Goal: Task Accomplishment & Management: Manage account settings

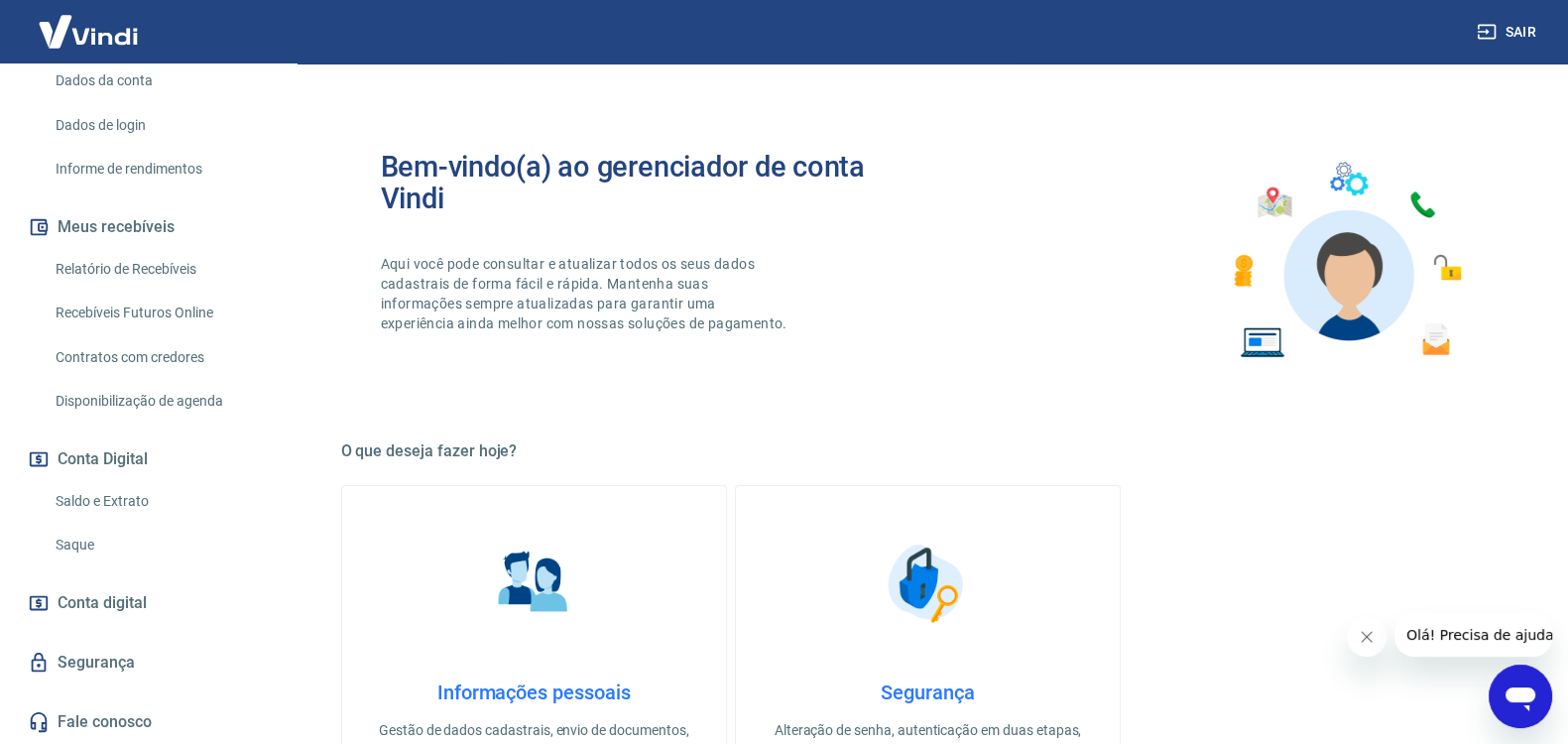
scroll to position [311, 0]
click at [130, 513] on link "Saldo e Extrato" at bounding box center [160, 501] width 225 height 41
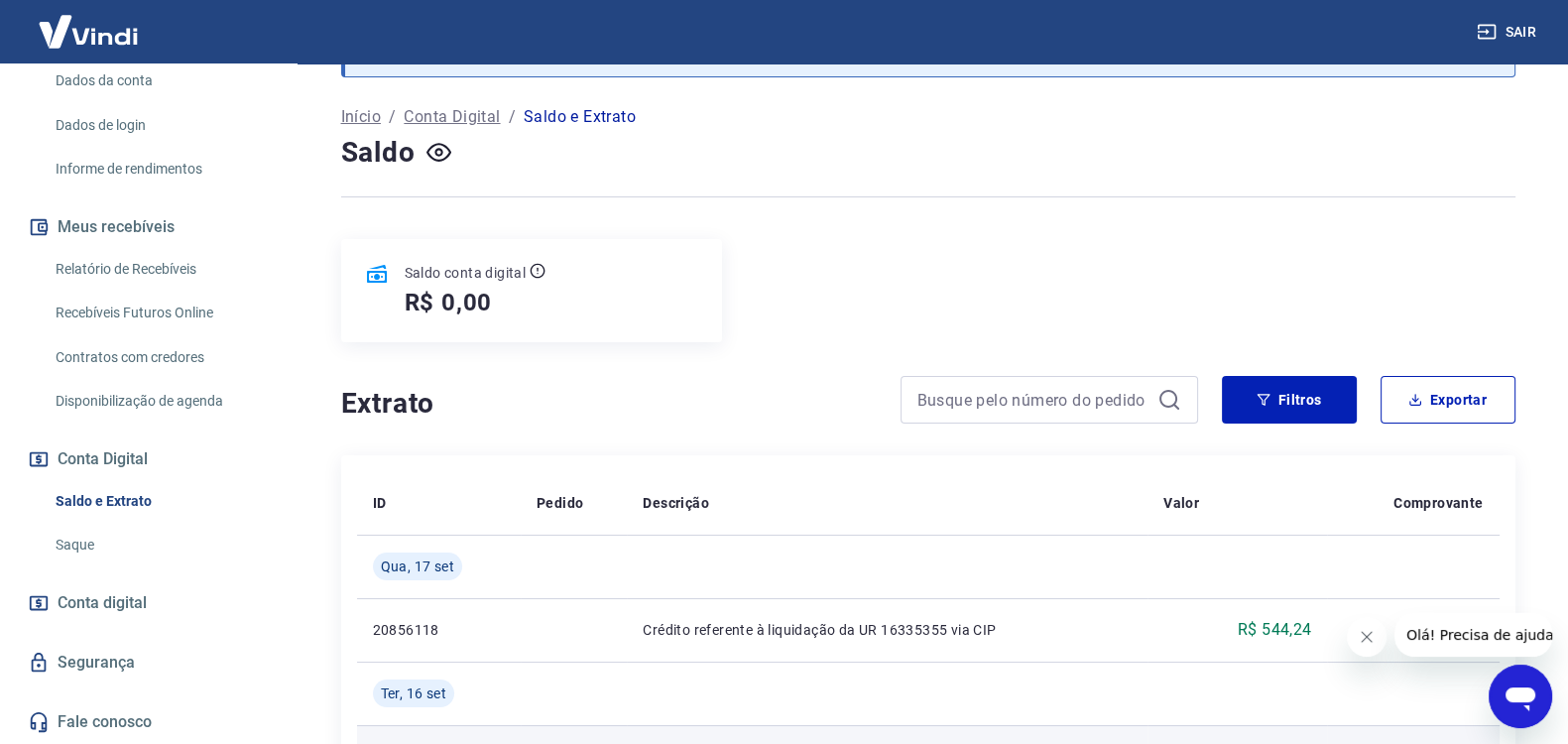
scroll to position [83, 0]
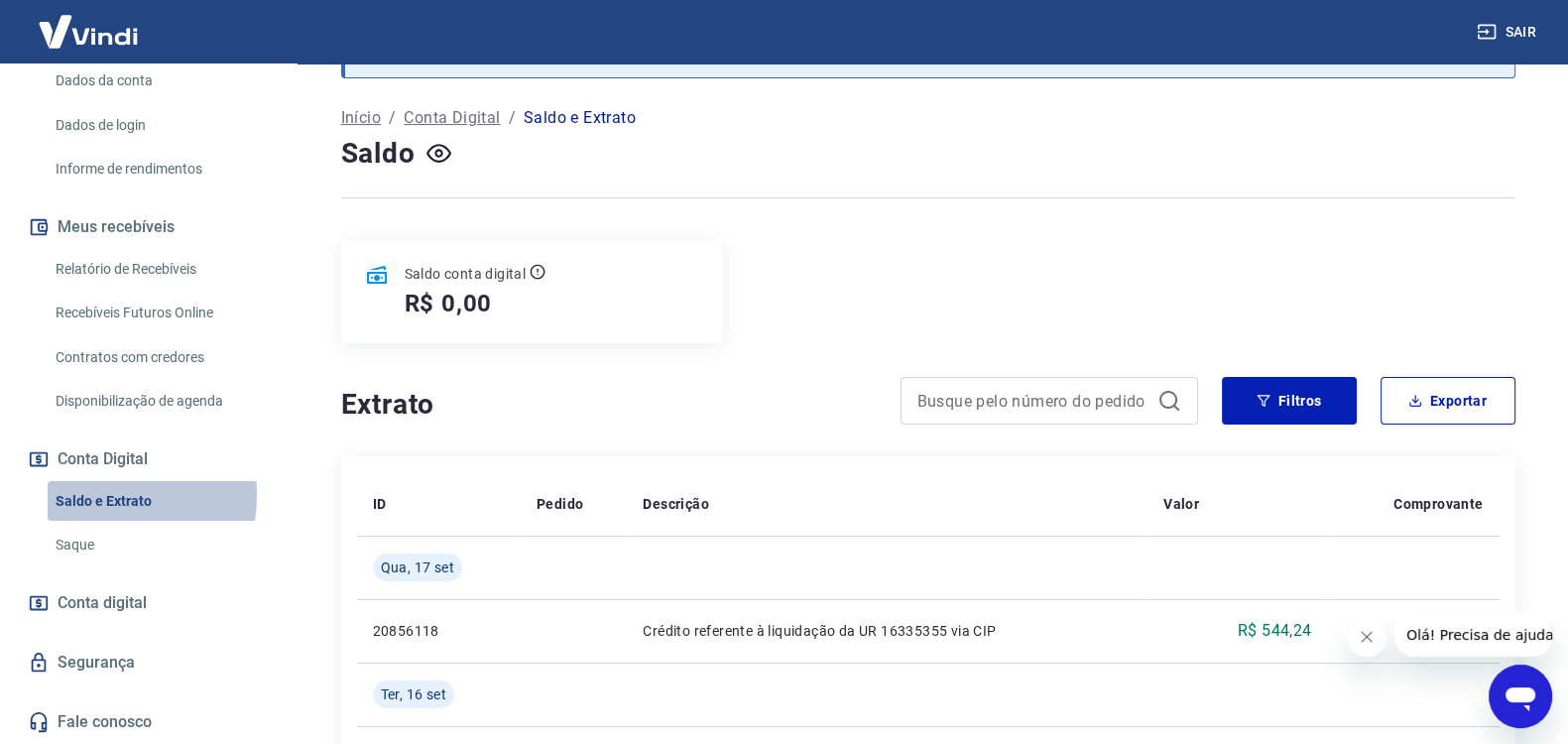
click at [82, 496] on link "Saldo e Extrato" at bounding box center [160, 501] width 225 height 41
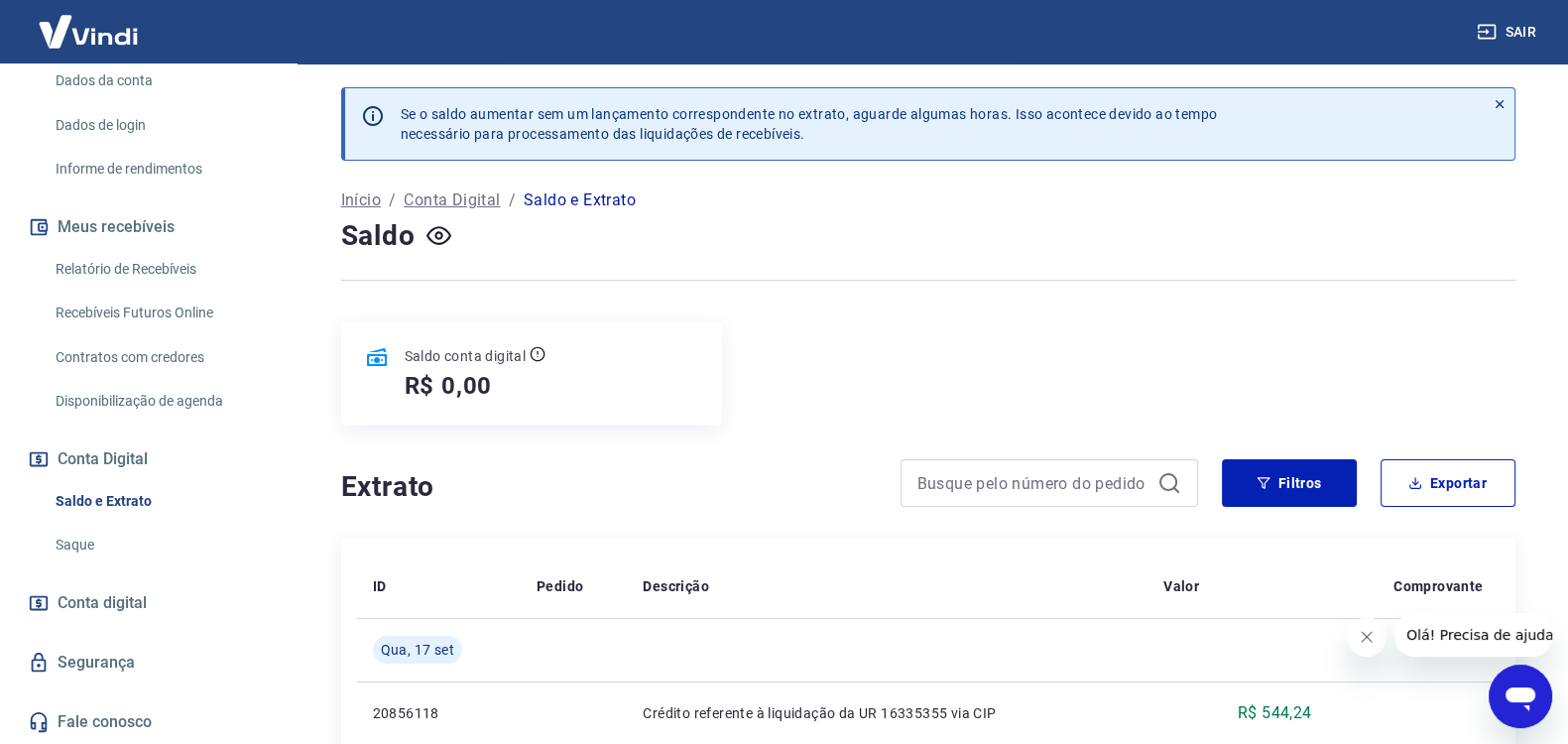
click at [576, 382] on div "Saldo conta digital R$ 0,00" at bounding box center [531, 374] width 381 height 103
click at [443, 235] on icon "button" at bounding box center [438, 235] width 25 height 25
click at [443, 235] on icon "button" at bounding box center [438, 235] width 25 height 19
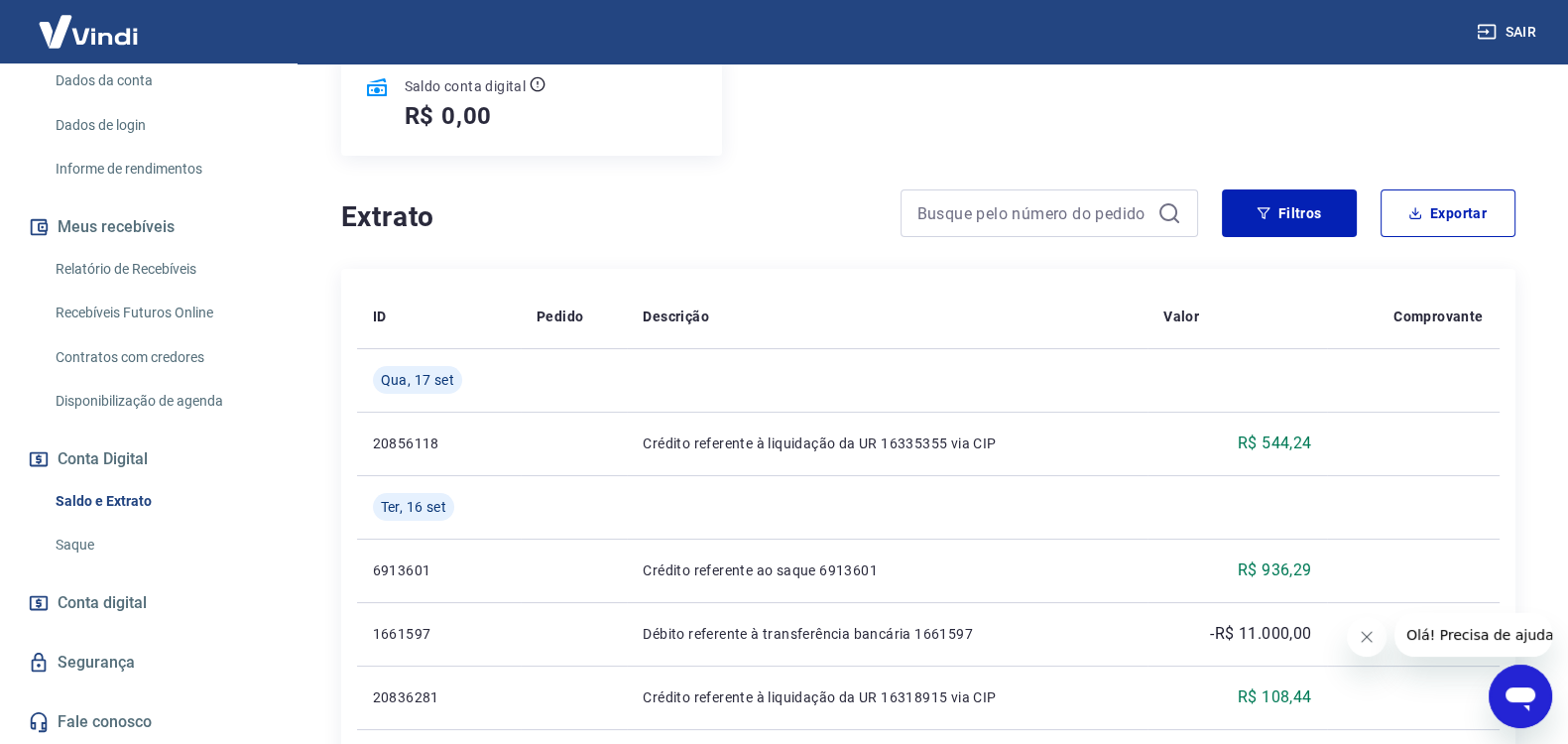
scroll to position [165, 0]
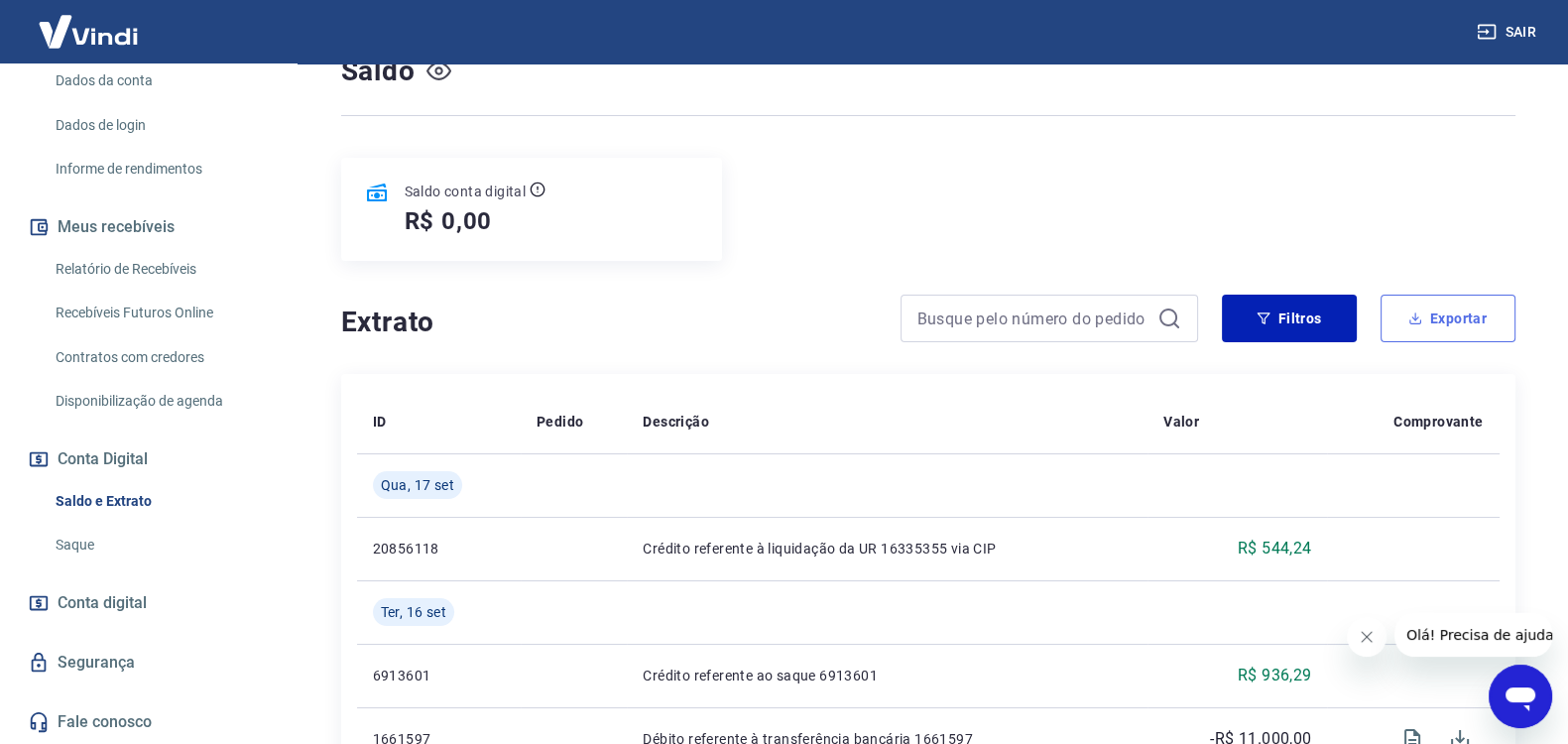
click at [1437, 318] on button "Exportar" at bounding box center [1448, 318] width 135 height 48
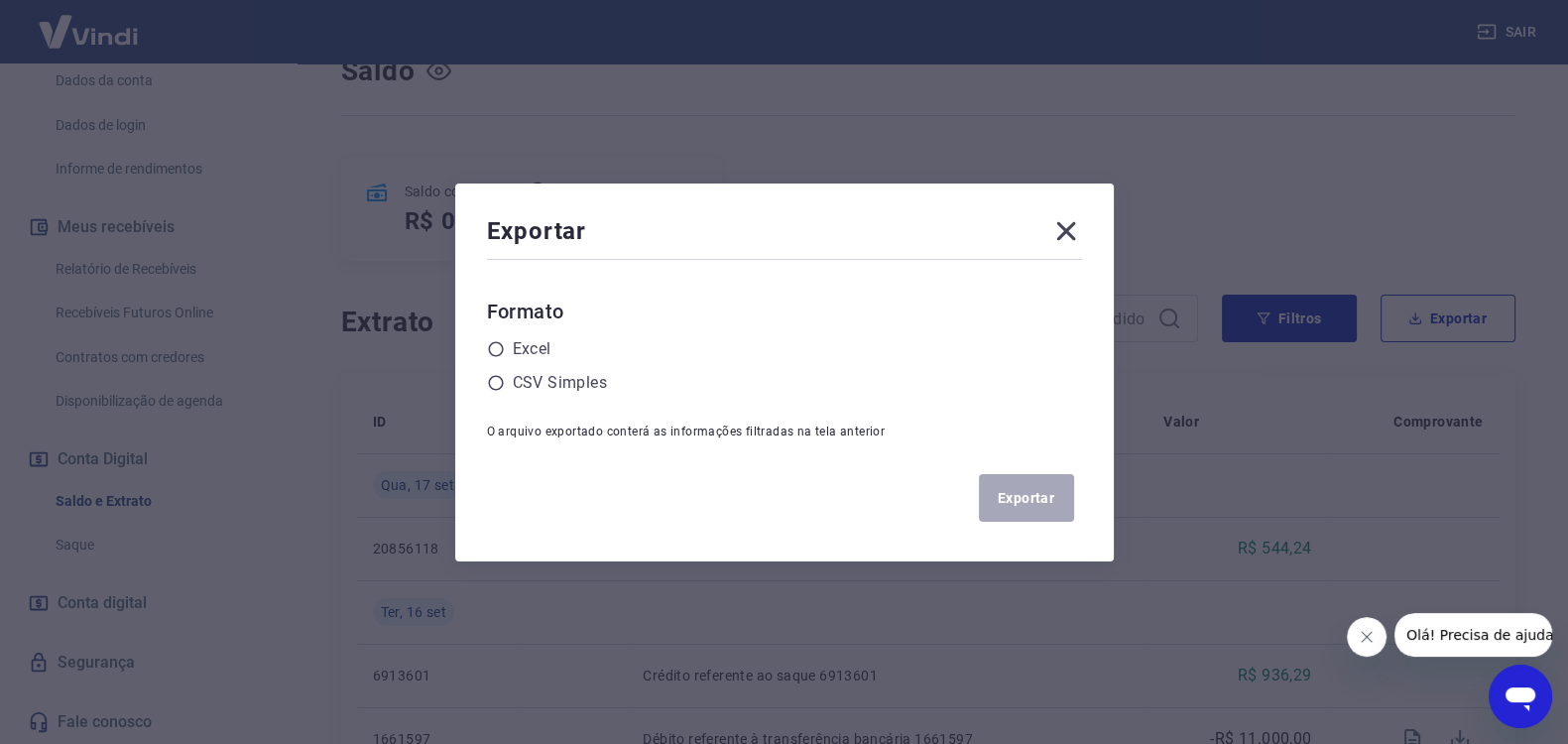
drag, startPoint x: 1074, startPoint y: 235, endPoint x: 1085, endPoint y: 245, distance: 14.9
click at [1075, 234] on icon at bounding box center [1066, 231] width 32 height 32
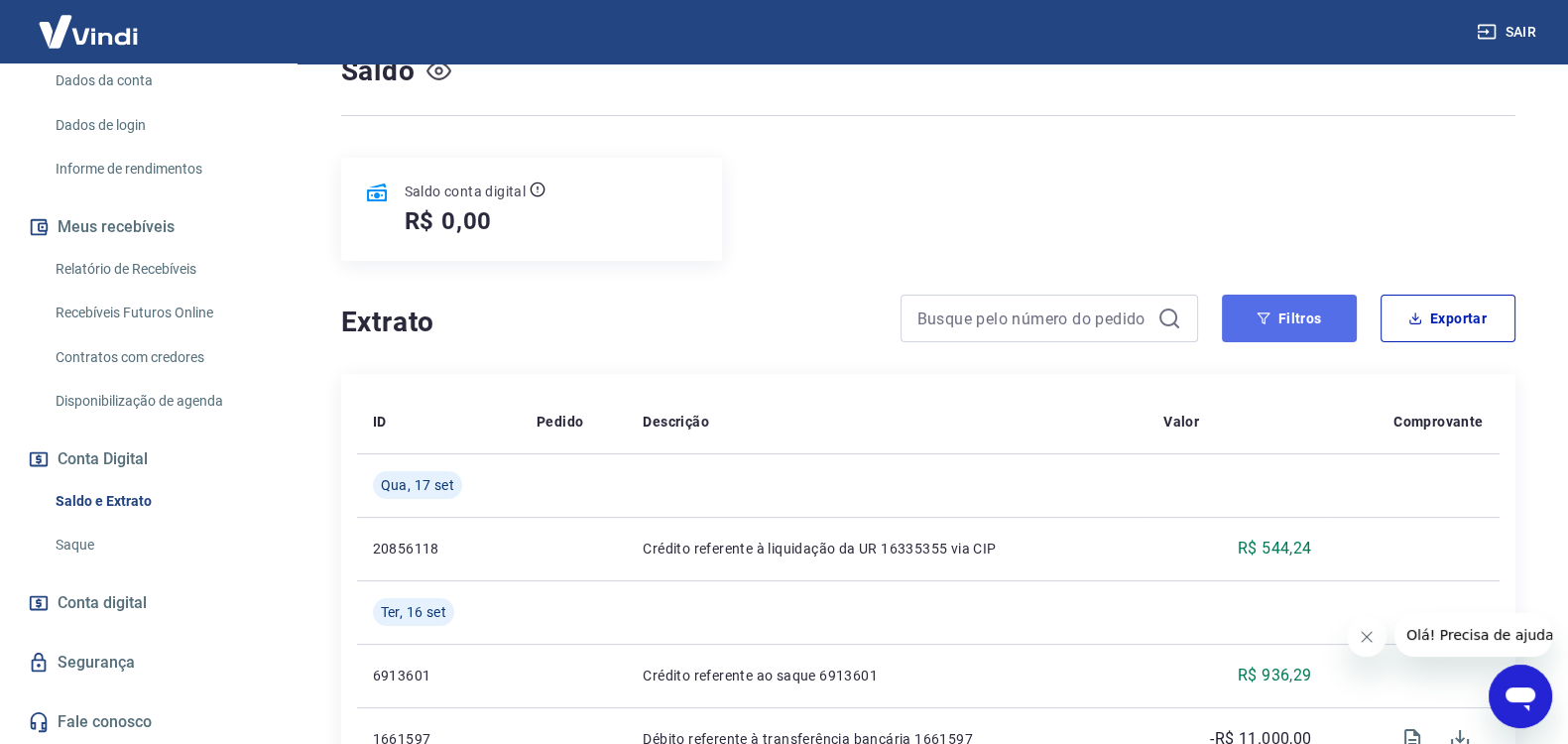
click at [1247, 314] on button "Filtros" at bounding box center [1290, 318] width 135 height 48
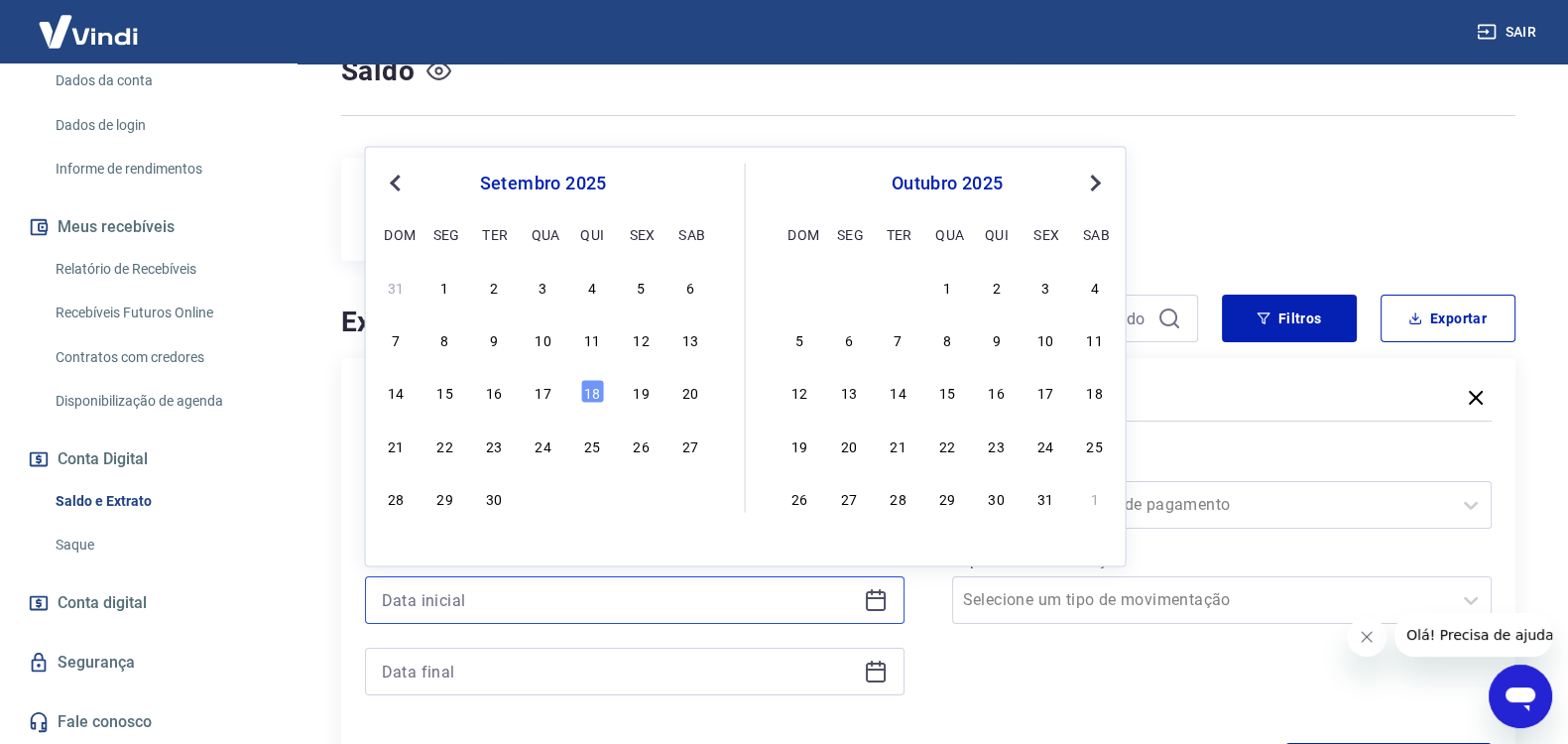
click at [653, 606] on input at bounding box center [618, 600] width 474 height 30
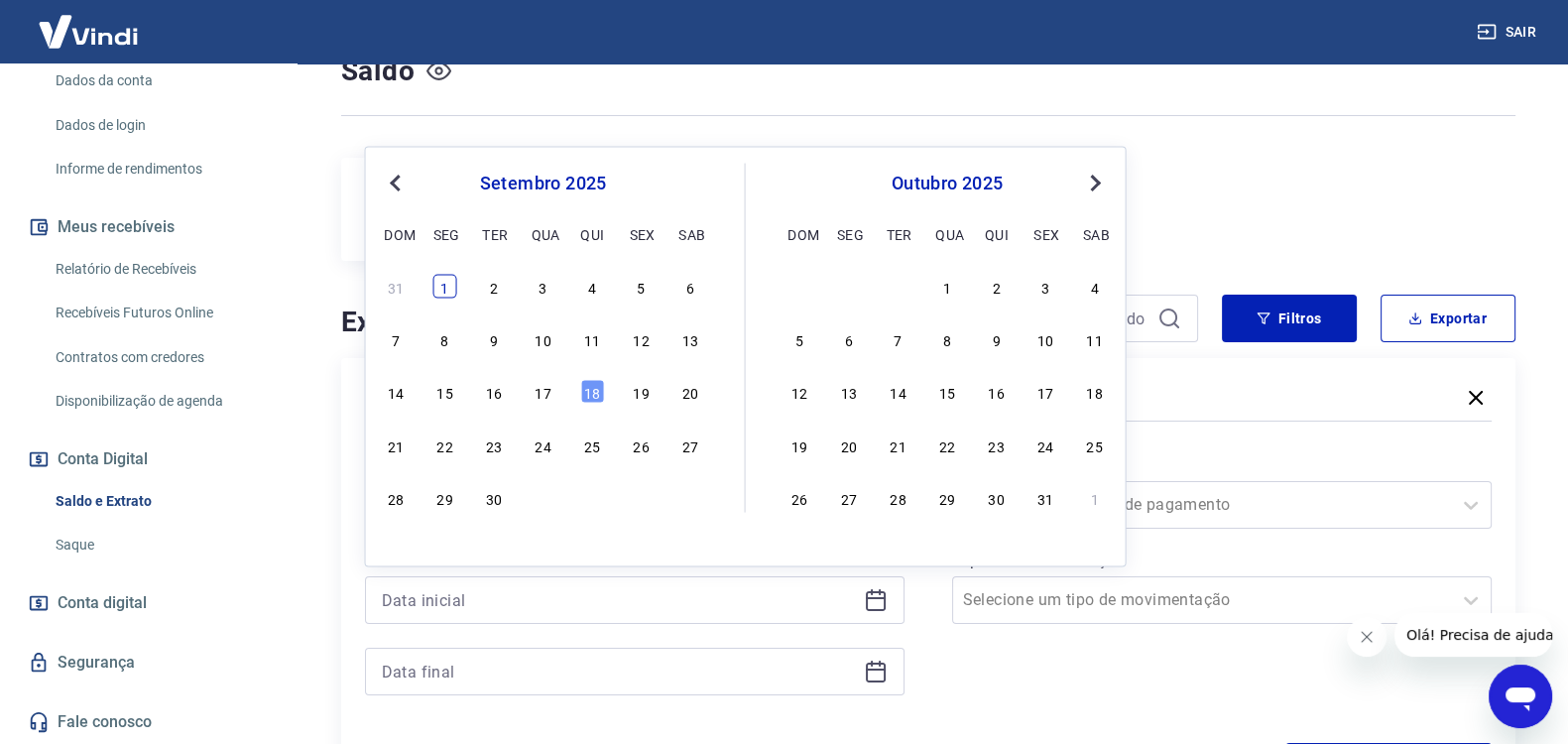
click at [446, 281] on div "1" at bounding box center [445, 285] width 24 height 24
type input "[DATE]"
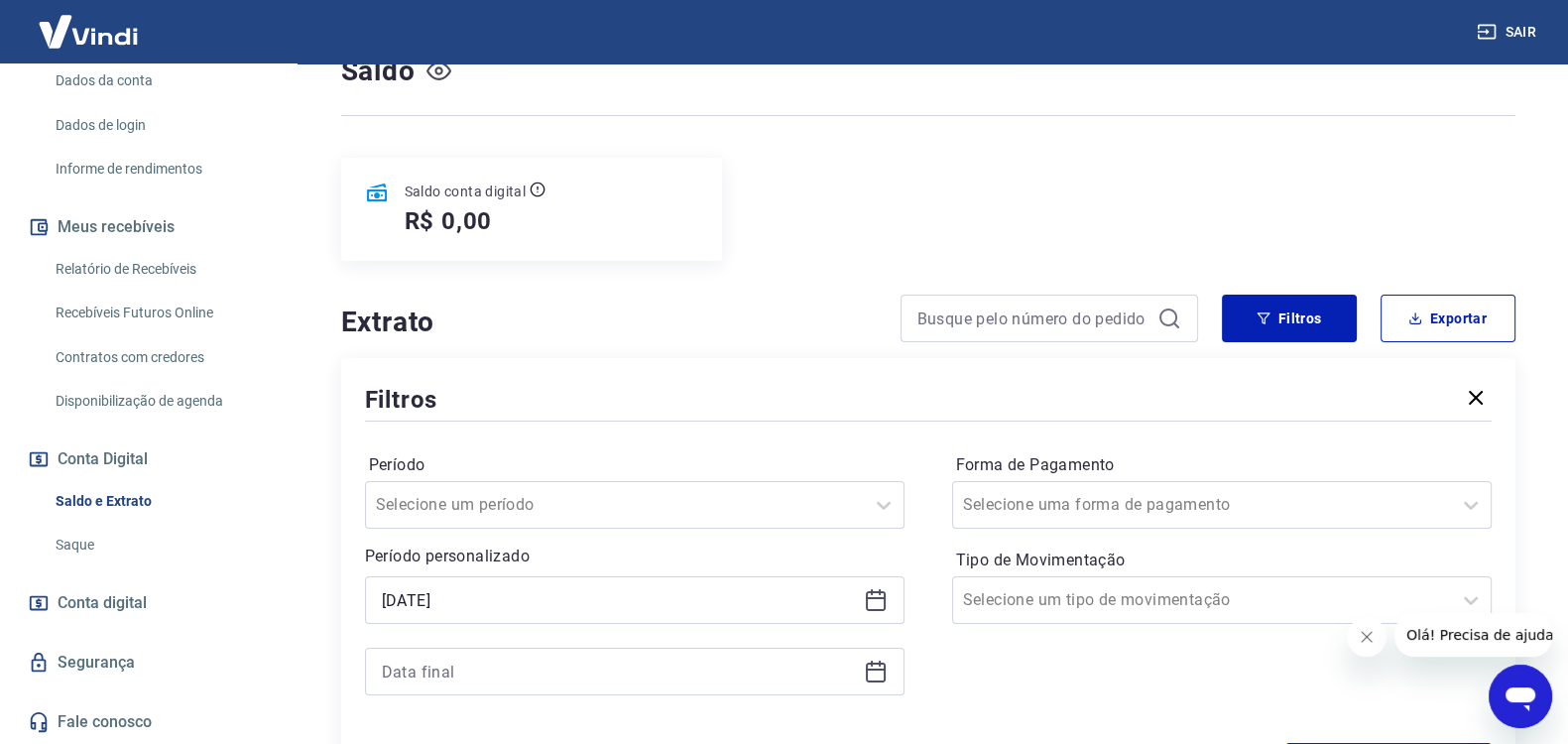
click at [873, 668] on icon at bounding box center [876, 671] width 24 height 24
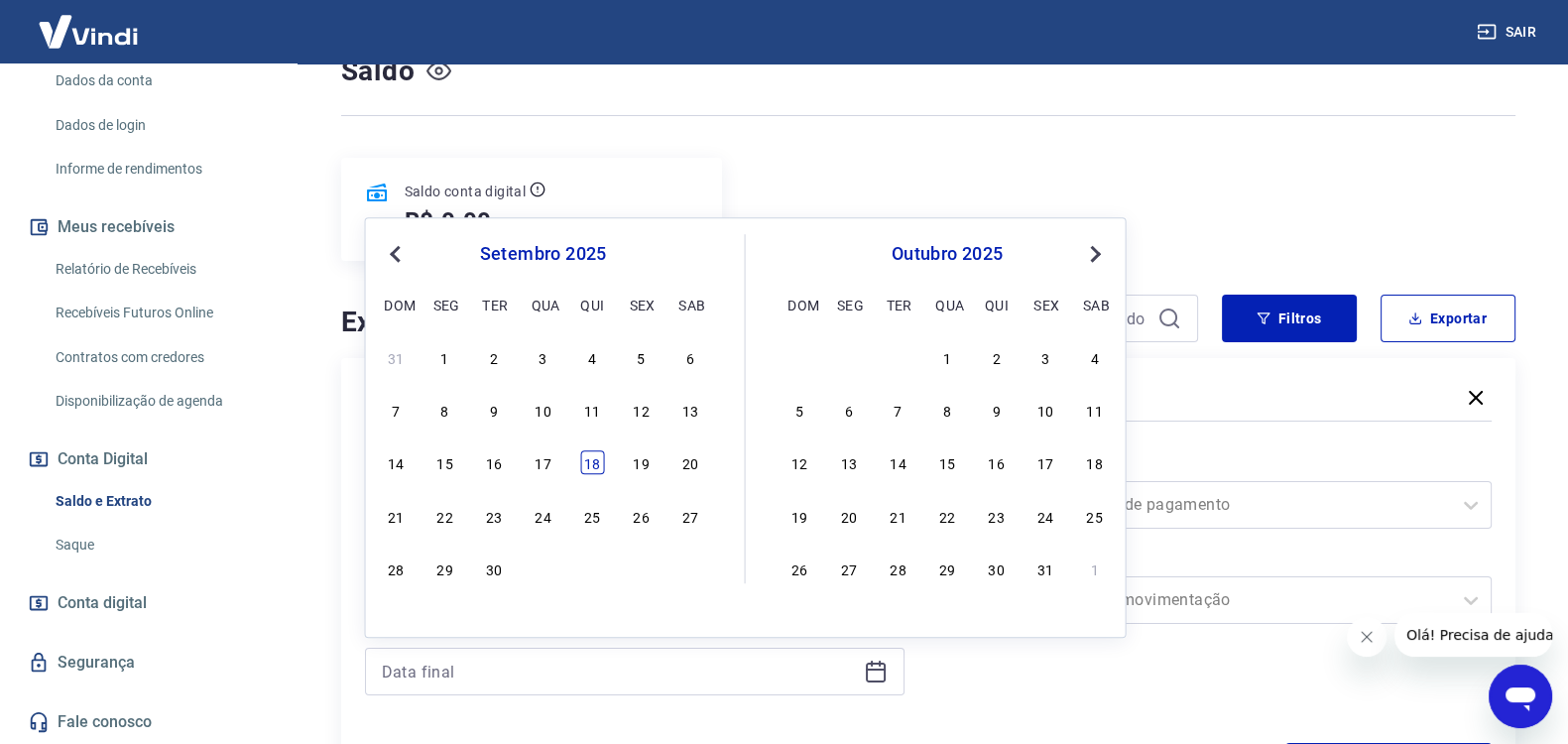
click at [592, 458] on div "18" at bounding box center [592, 464] width 24 height 24
type input "[DATE]"
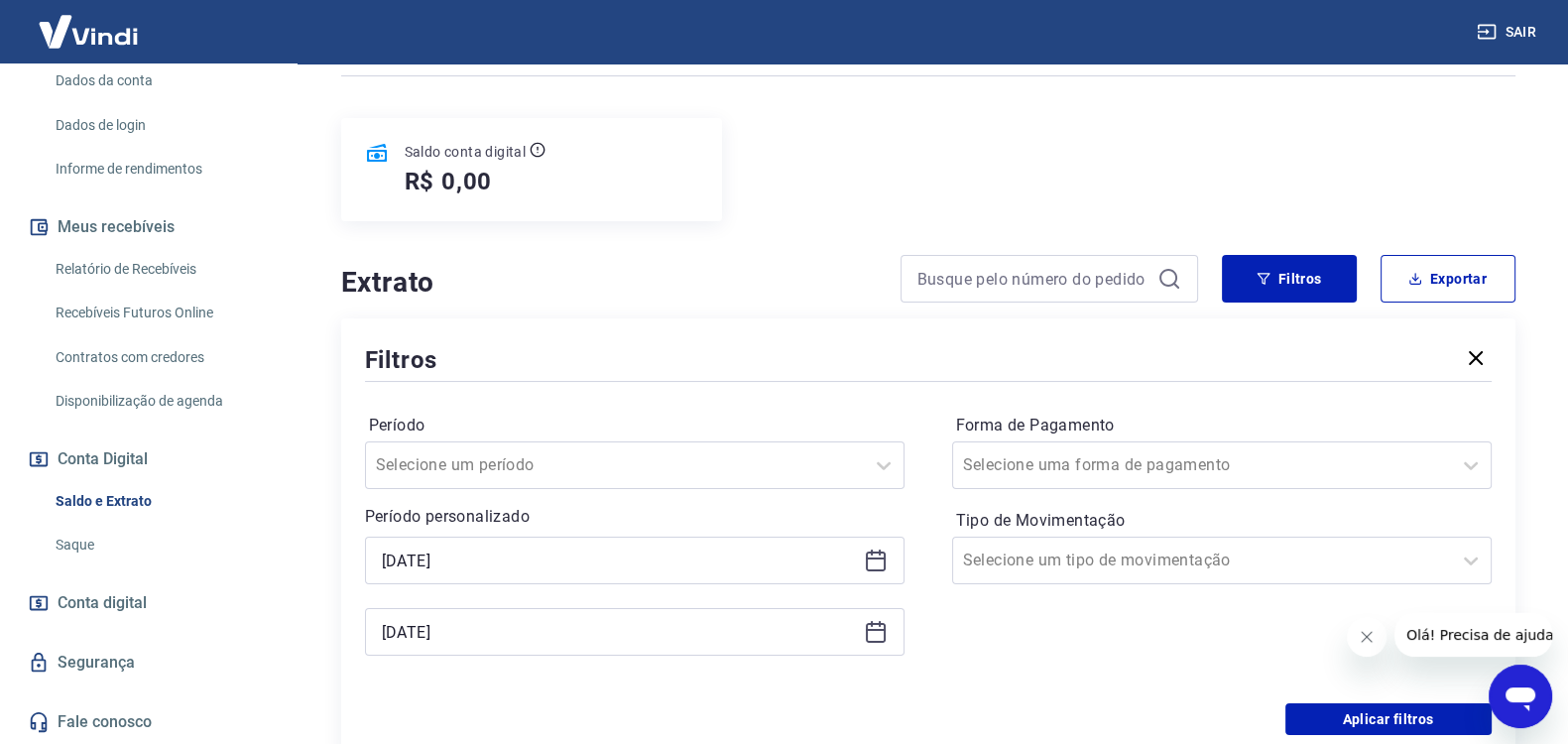
scroll to position [330, 0]
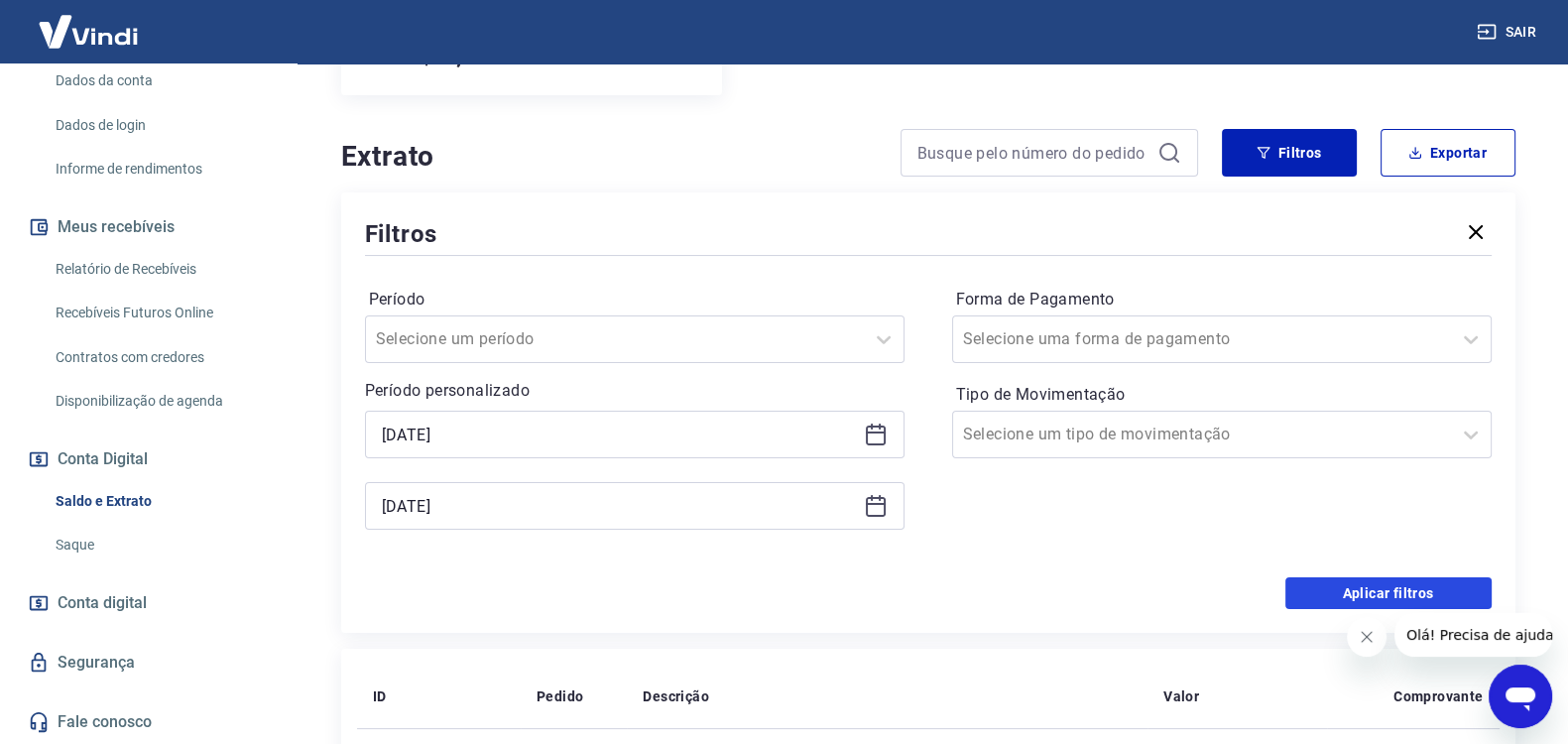
click at [1391, 585] on button "Aplicar filtros" at bounding box center [1387, 593] width 206 height 32
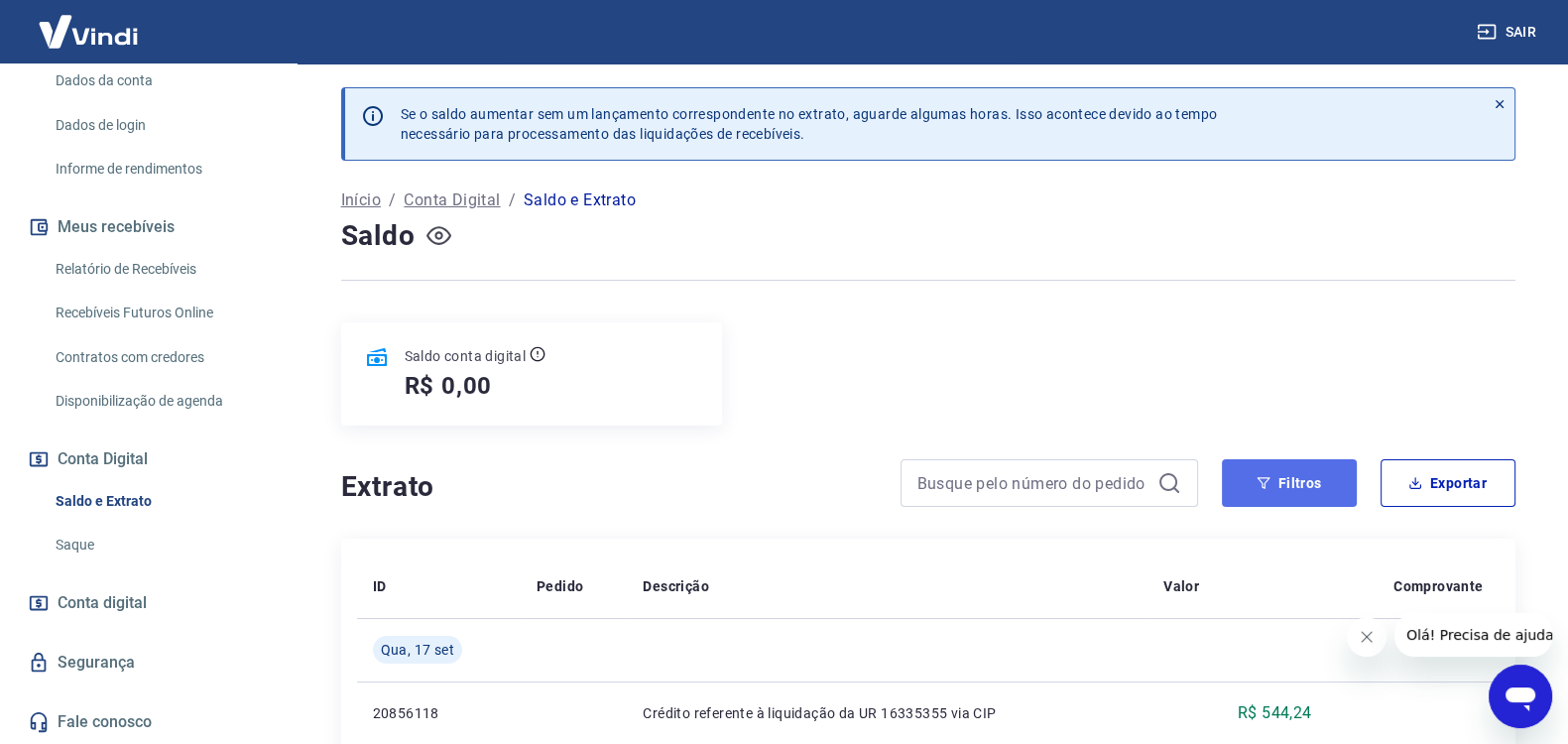
click at [1289, 476] on button "Filtros" at bounding box center [1290, 483] width 135 height 48
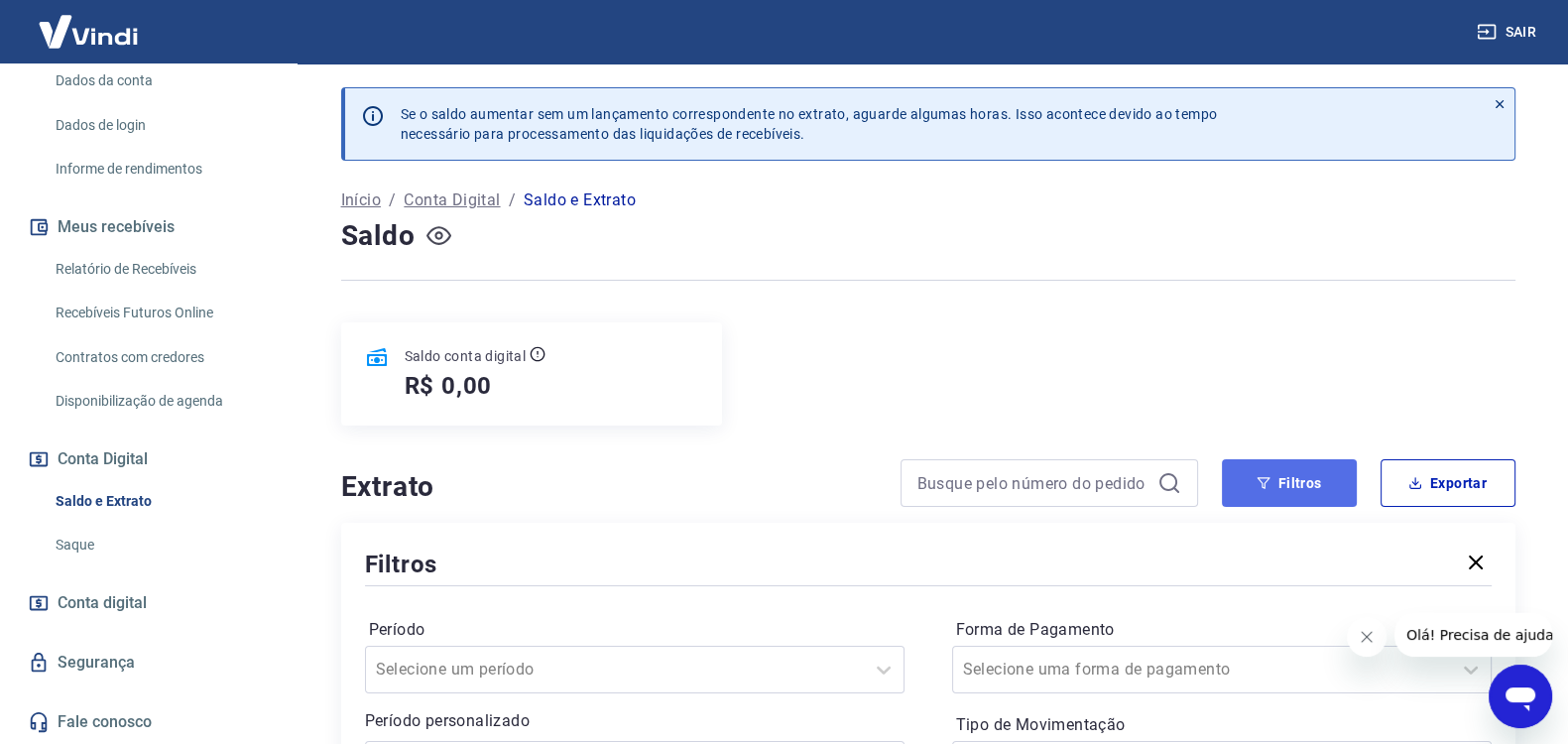
click at [1258, 480] on icon "button" at bounding box center [1263, 483] width 14 height 14
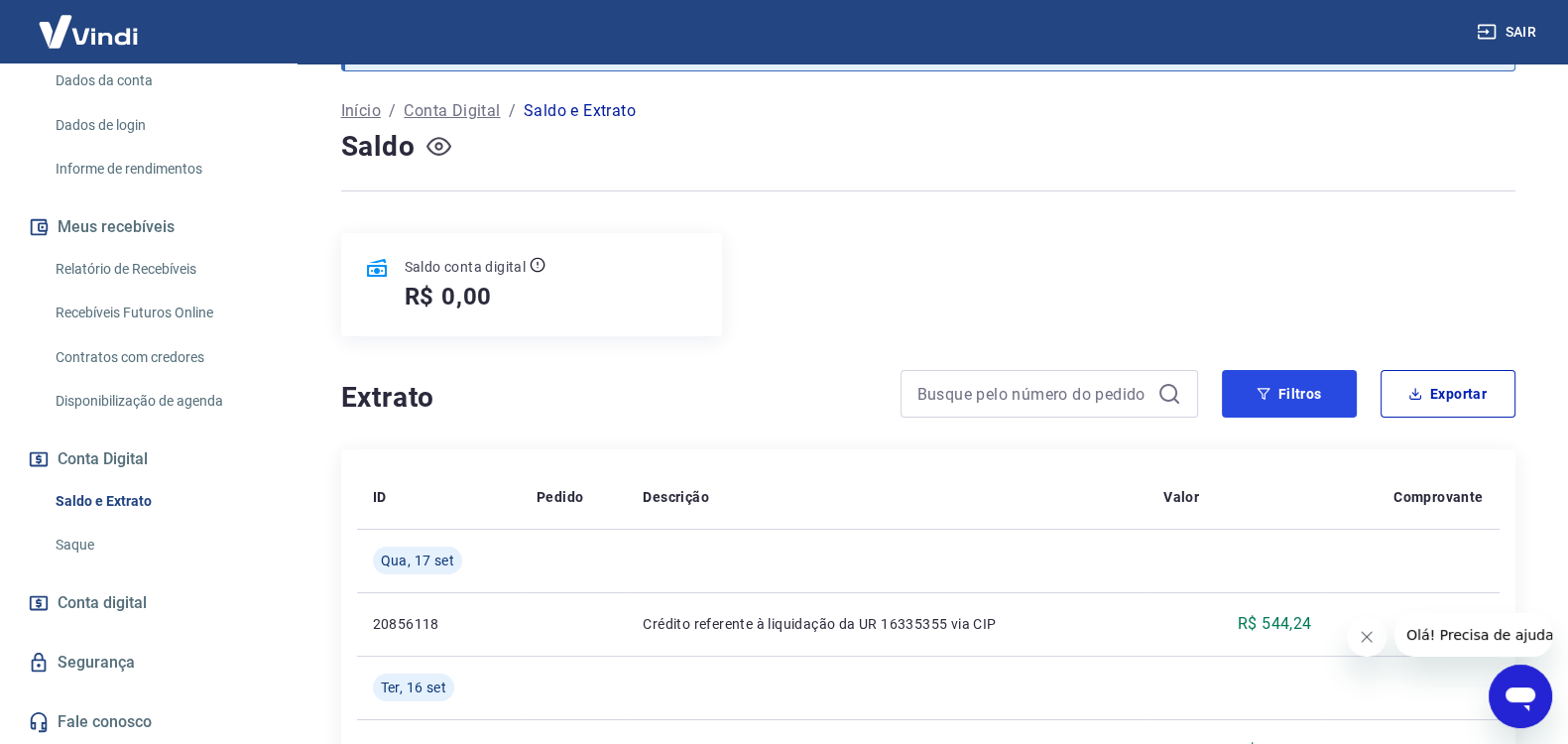
scroll to position [83, 0]
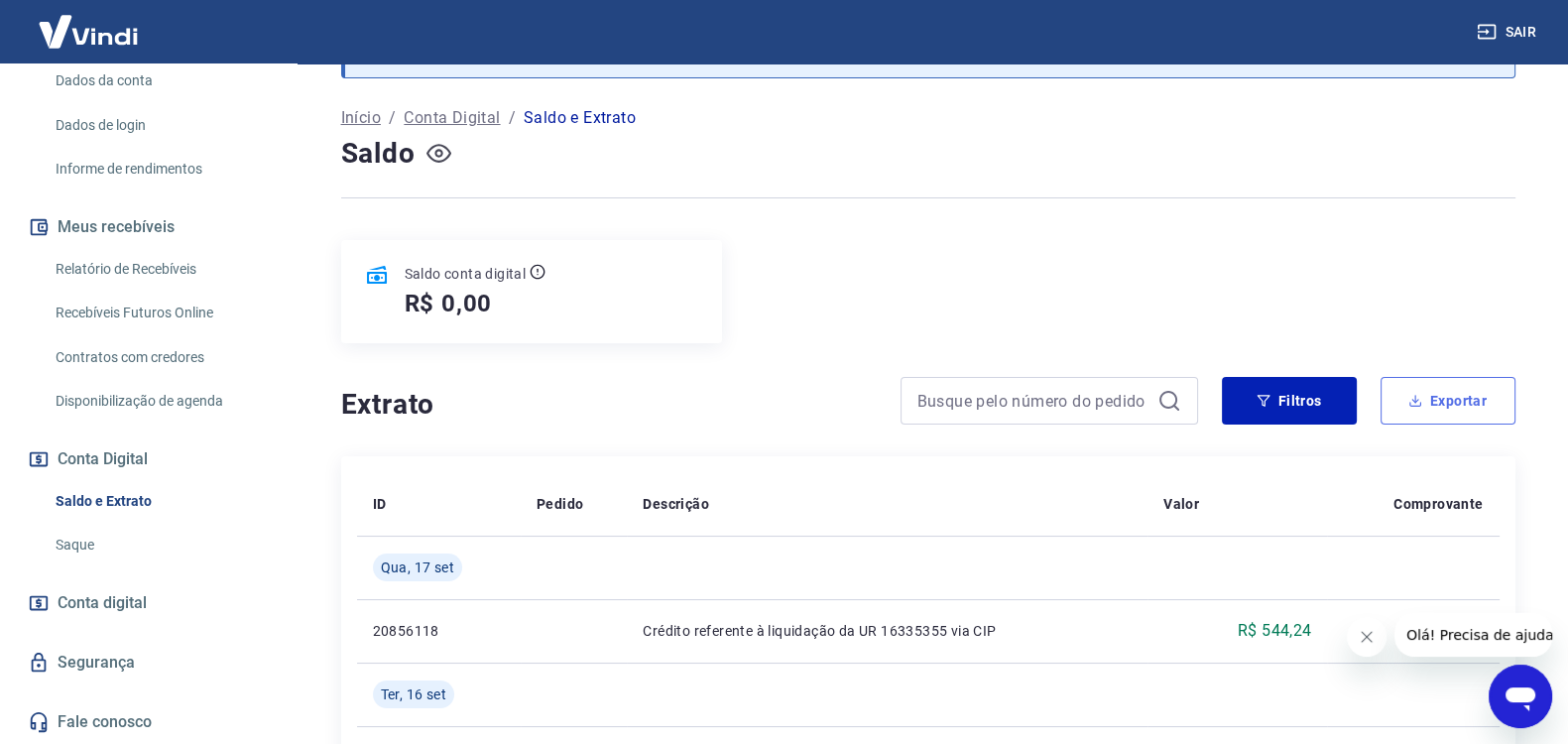
click at [1438, 404] on button "Exportar" at bounding box center [1448, 401] width 135 height 48
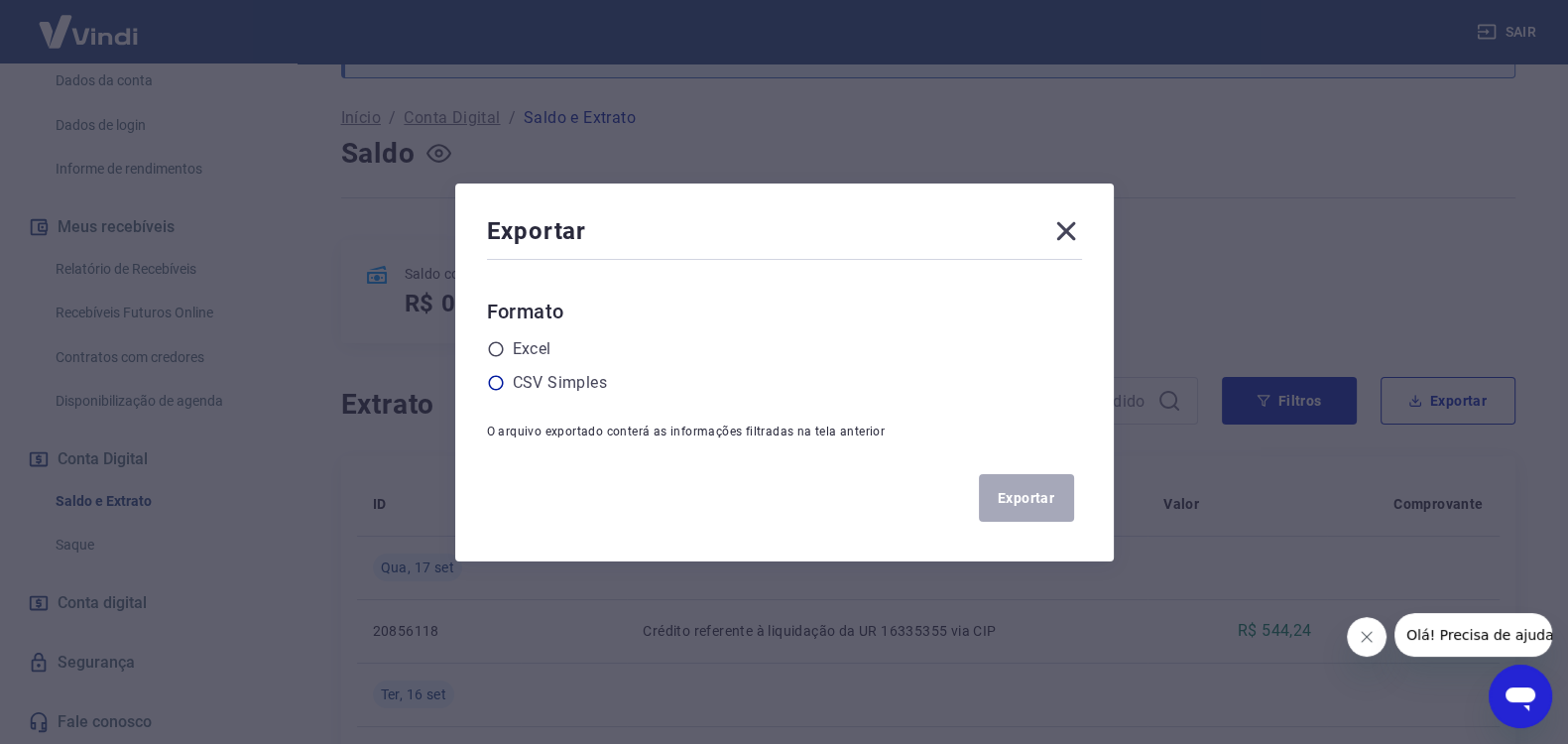
click at [505, 379] on icon at bounding box center [496, 383] width 18 height 18
click at [0, 0] on input "radio" at bounding box center [0, 0] width 0 height 0
click at [1056, 493] on button "Exportar" at bounding box center [1026, 498] width 95 height 48
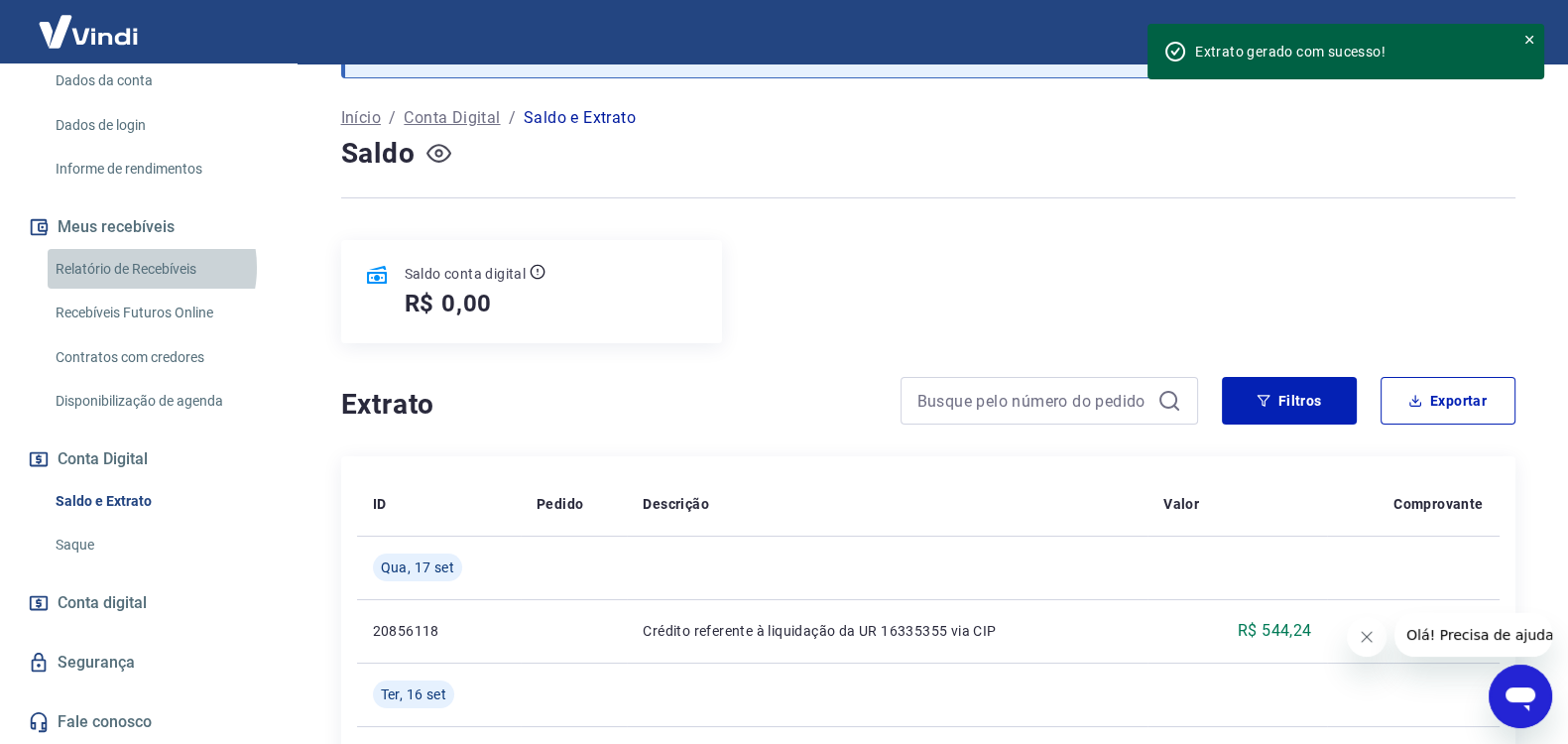
click at [139, 268] on link "Relatório de Recebíveis" at bounding box center [160, 269] width 225 height 41
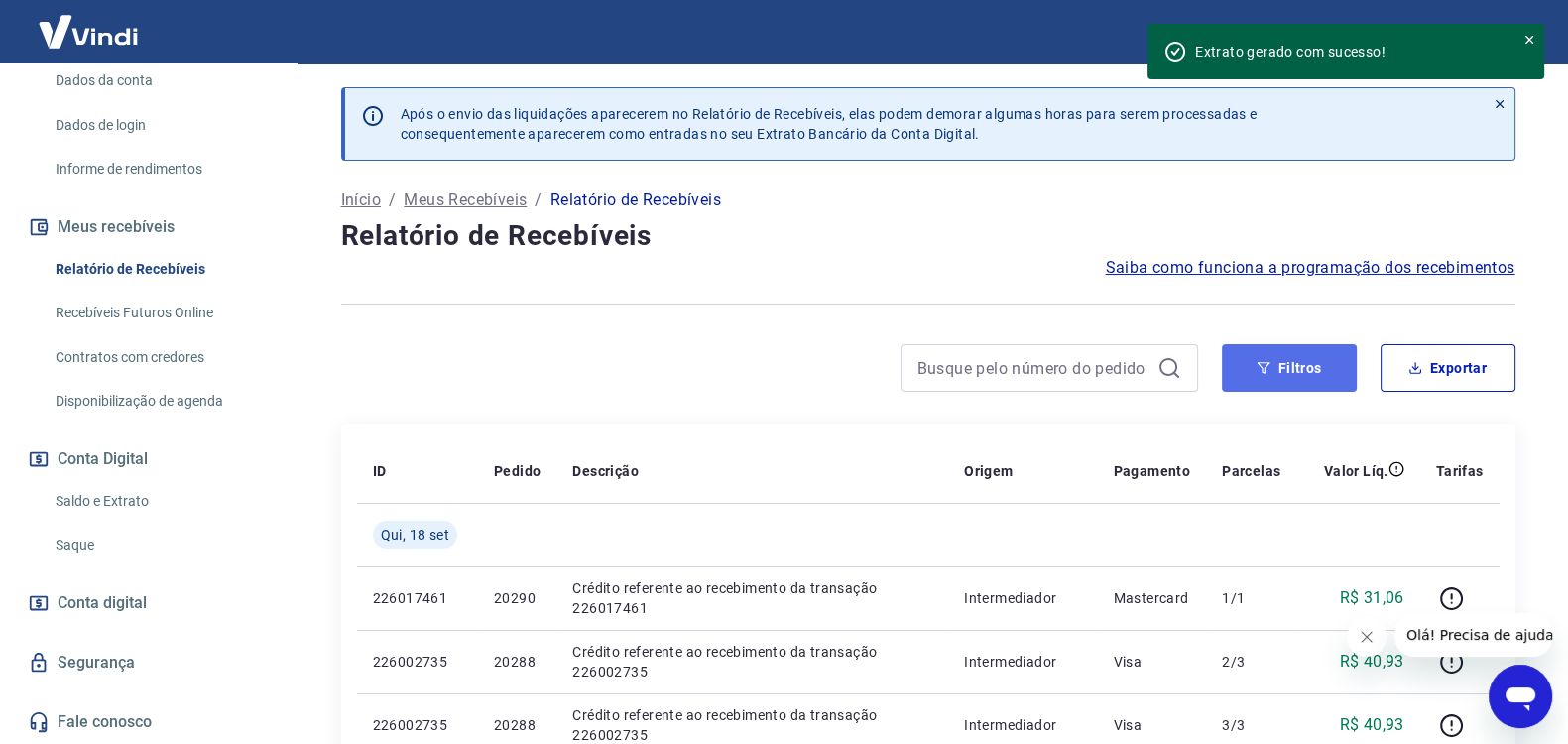
click at [1271, 358] on button "Filtros" at bounding box center [1290, 368] width 135 height 48
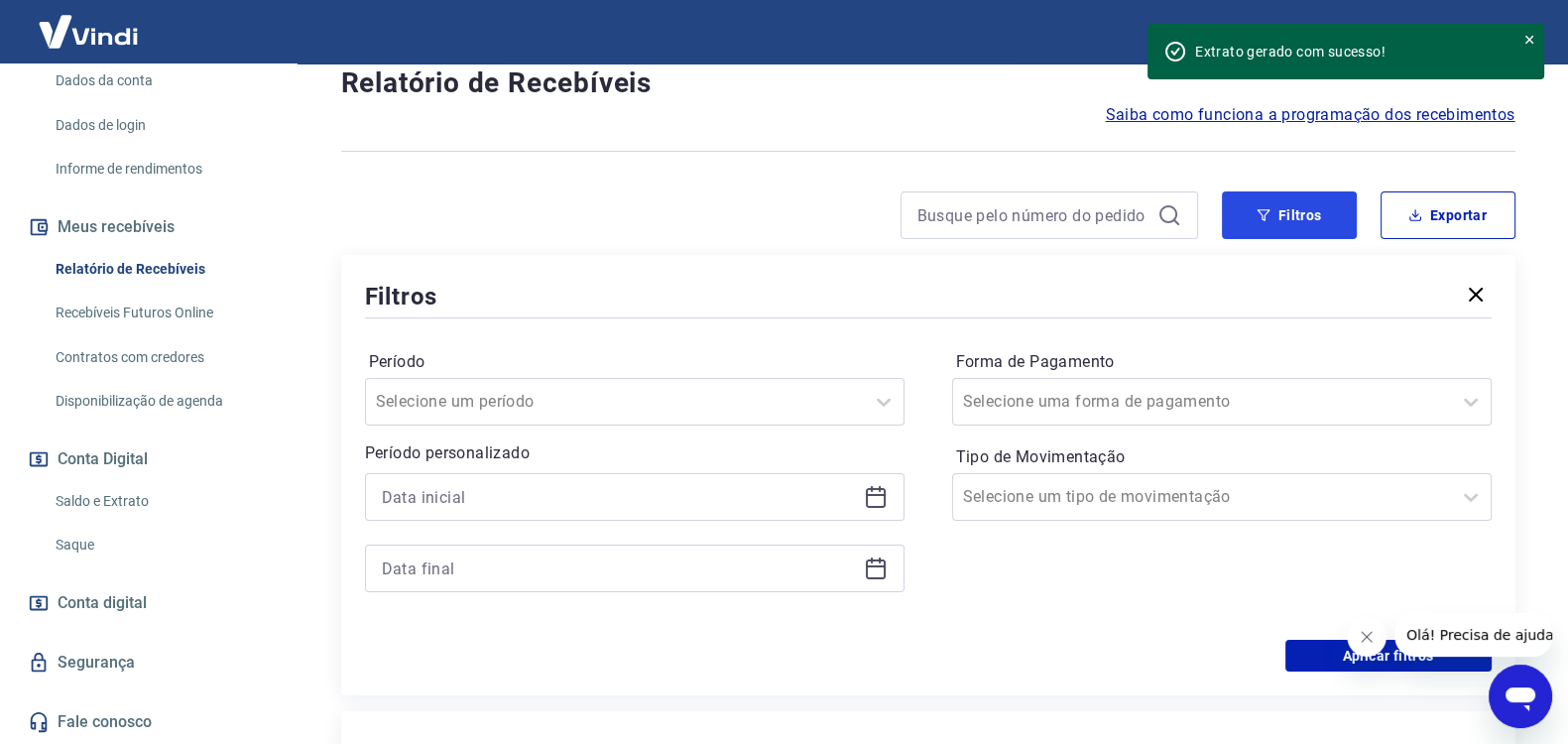
scroll to position [165, 0]
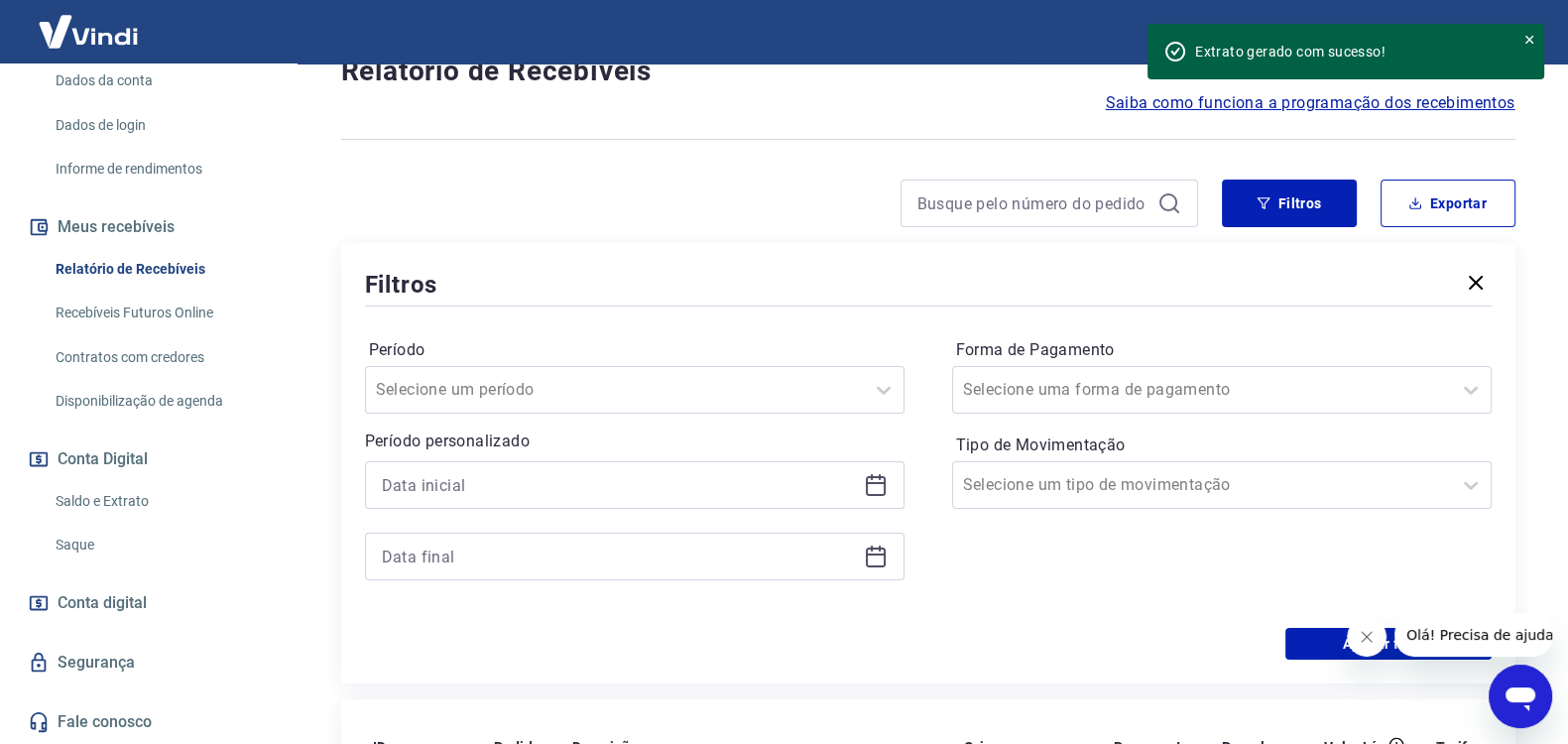
click at [879, 474] on icon at bounding box center [880, 477] width 2 height 6
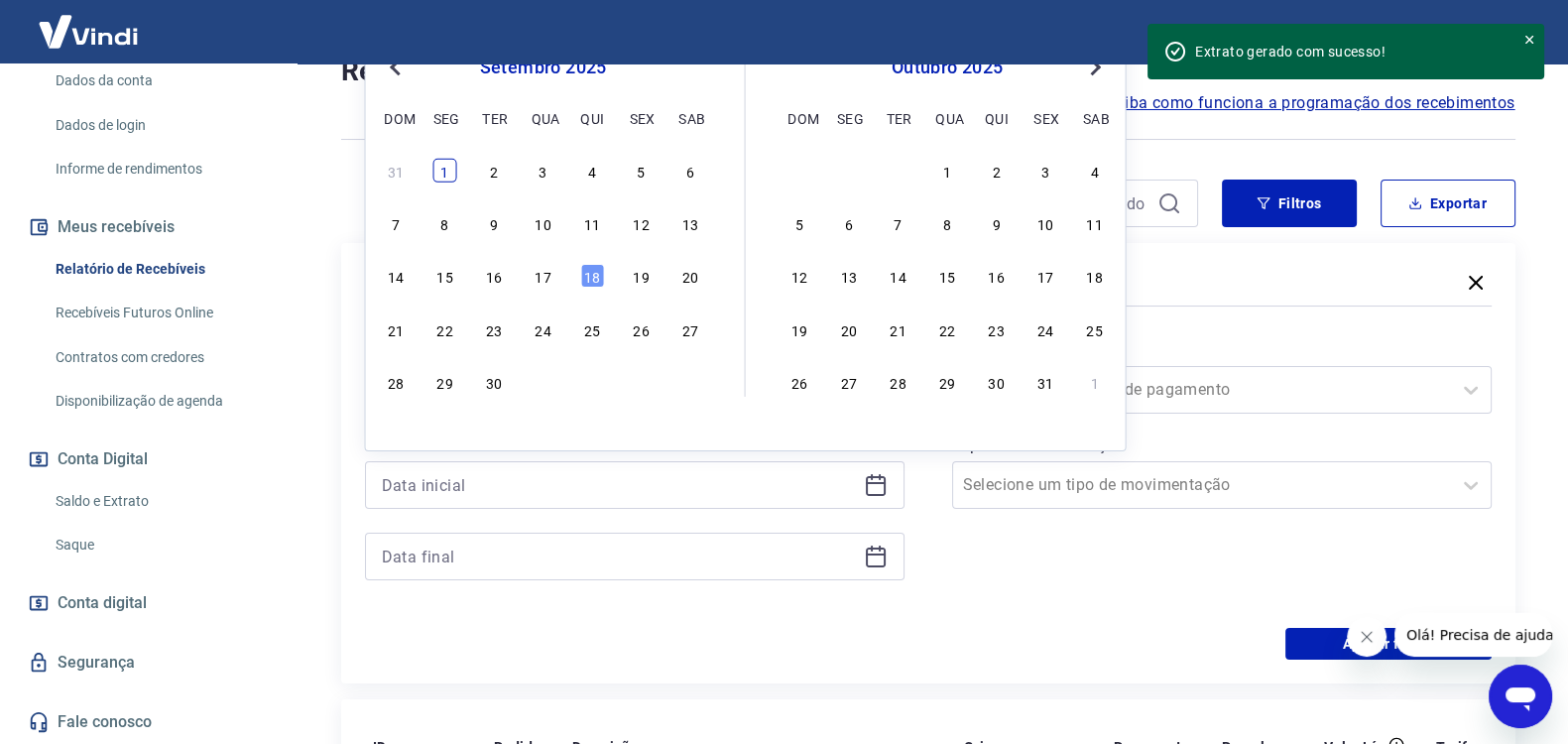
click at [446, 176] on div "1" at bounding box center [445, 171] width 24 height 24
type input "[DATE]"
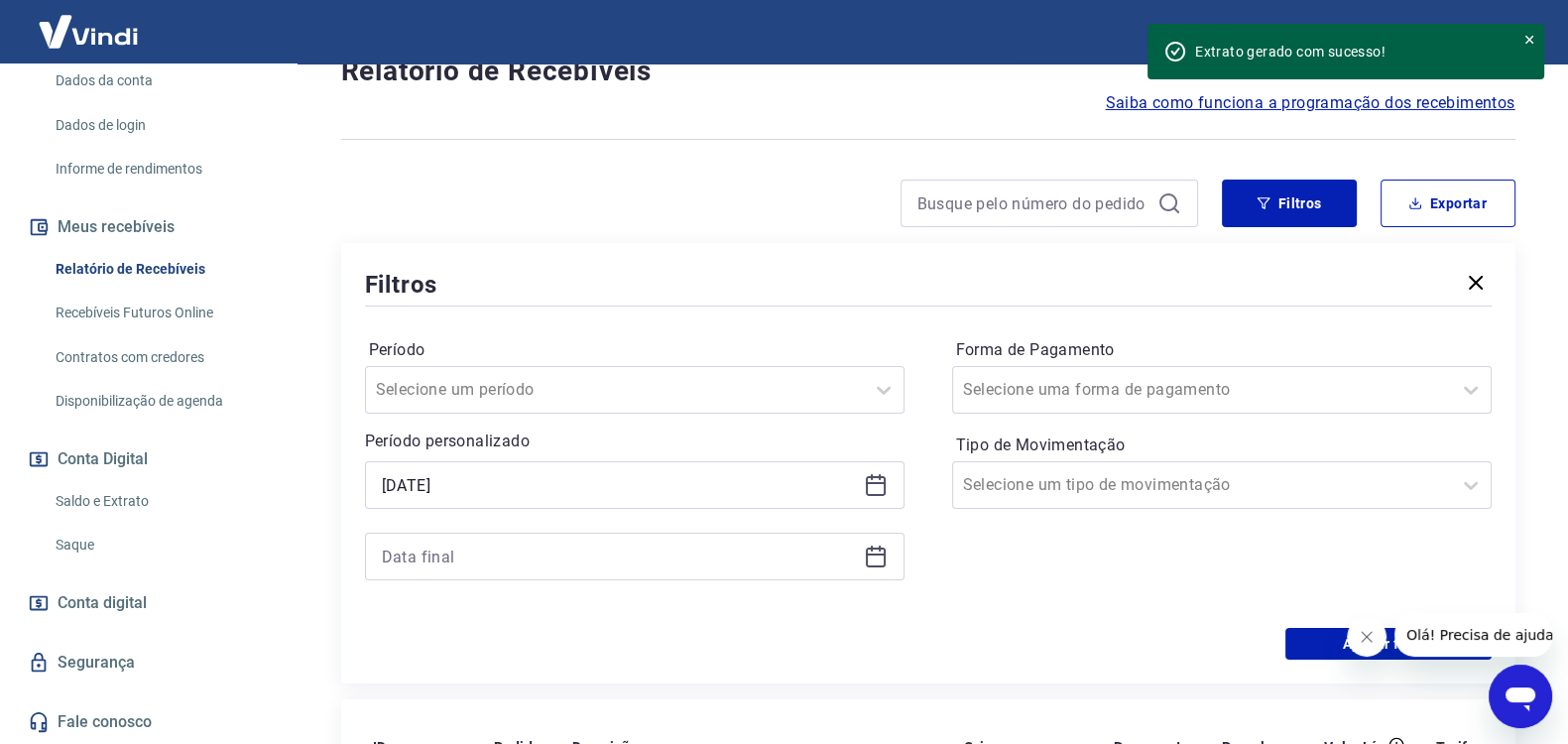
click at [871, 556] on icon at bounding box center [876, 556] width 24 height 24
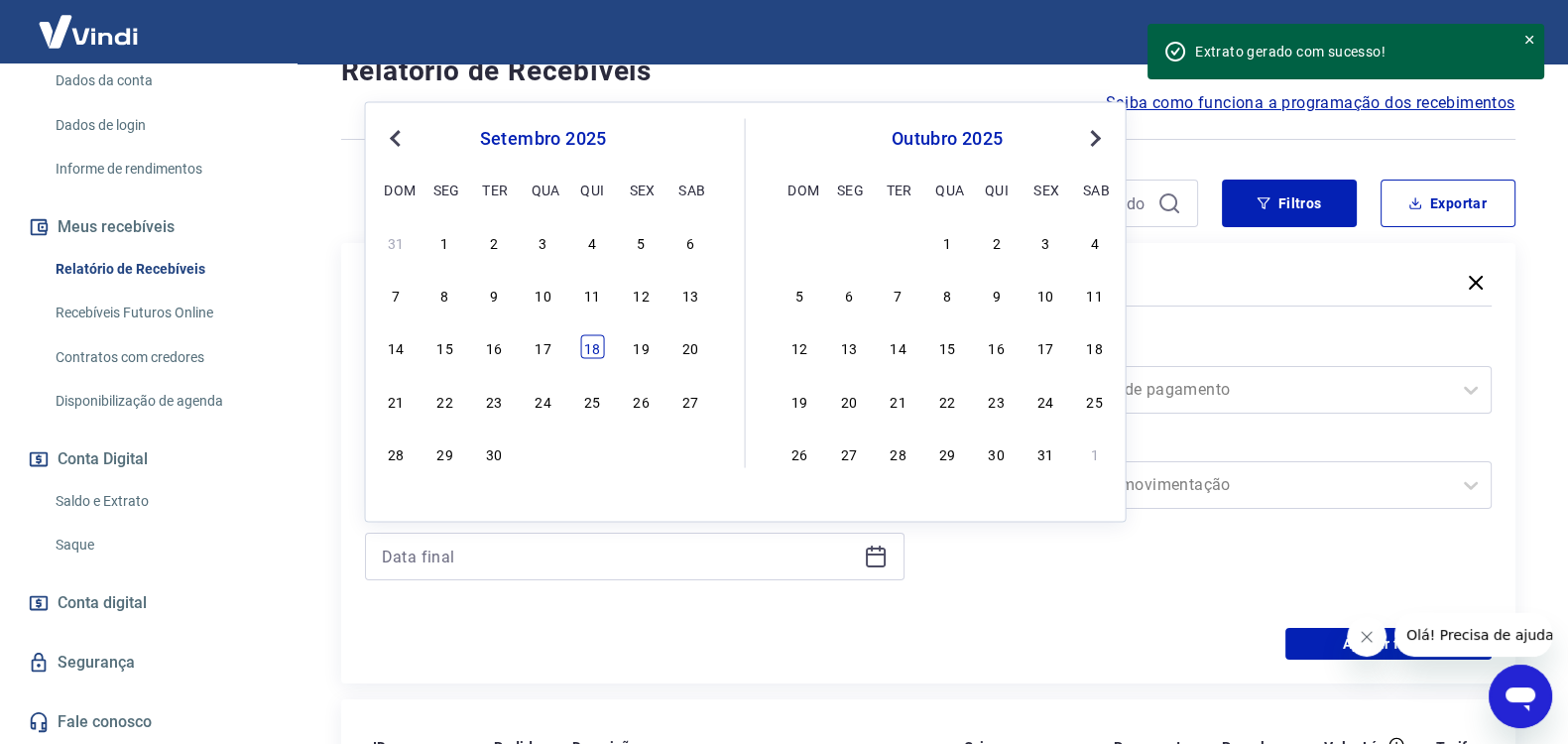
click at [585, 343] on div "18" at bounding box center [592, 347] width 24 height 24
type input "[DATE]"
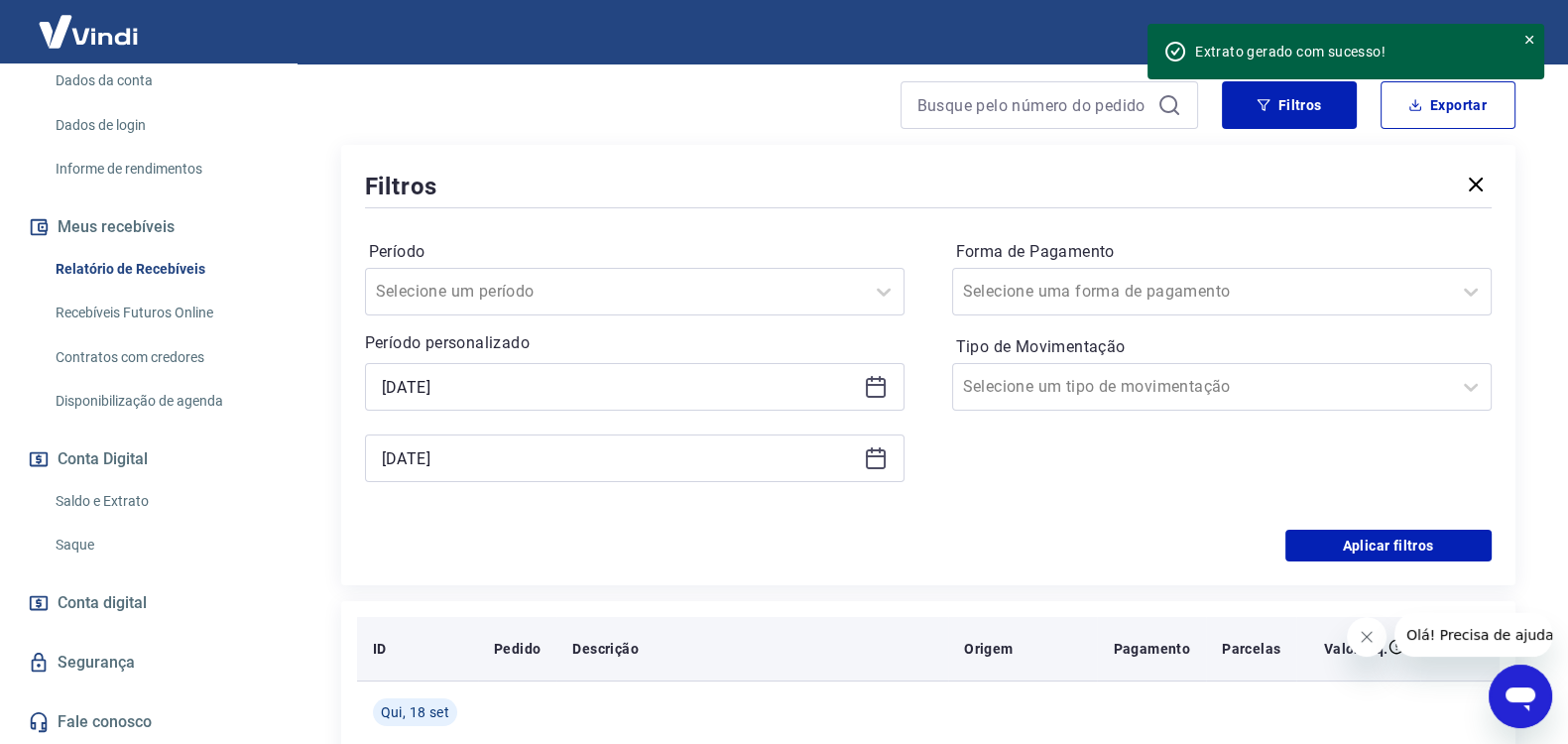
scroll to position [330, 0]
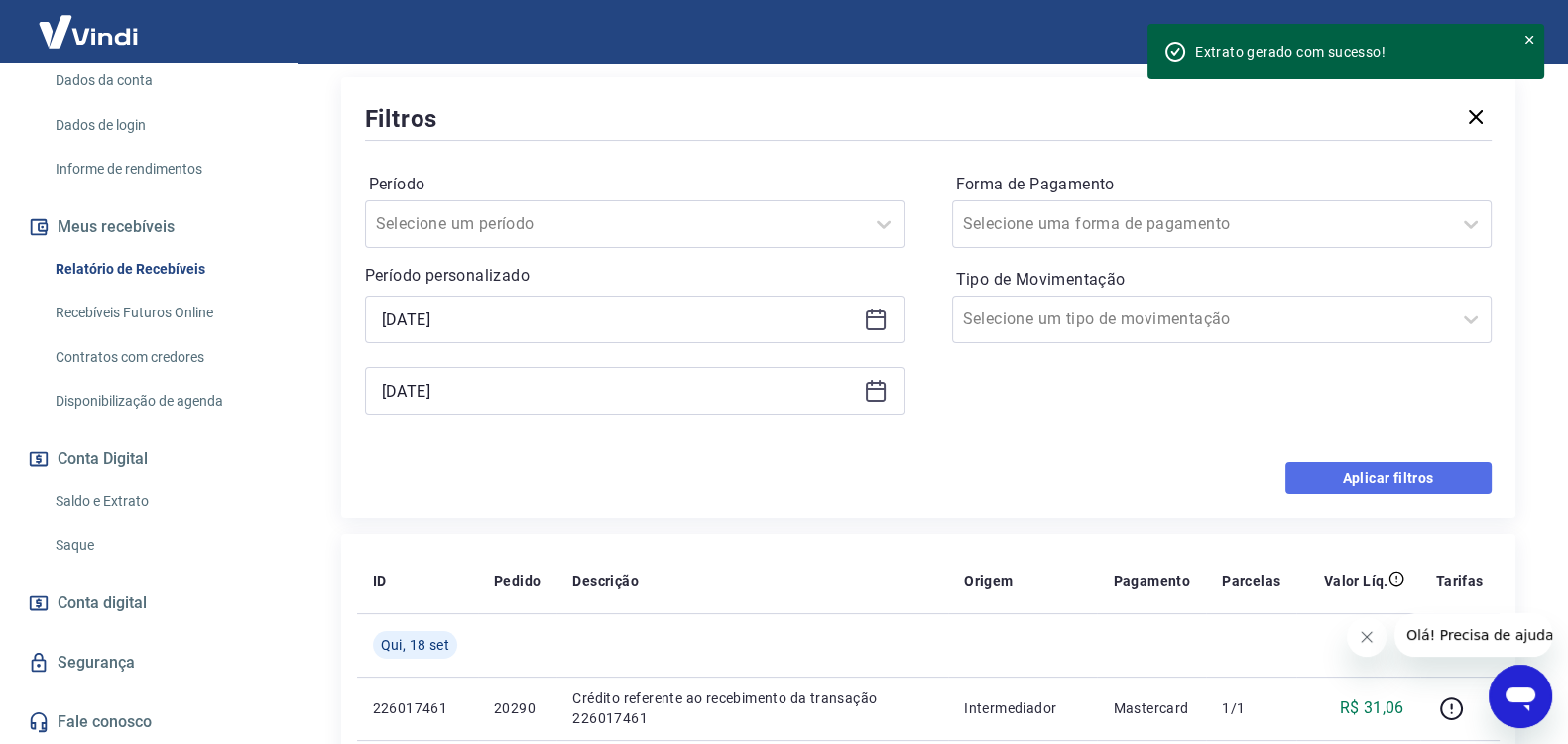
click at [1388, 471] on button "Aplicar filtros" at bounding box center [1387, 478] width 206 height 32
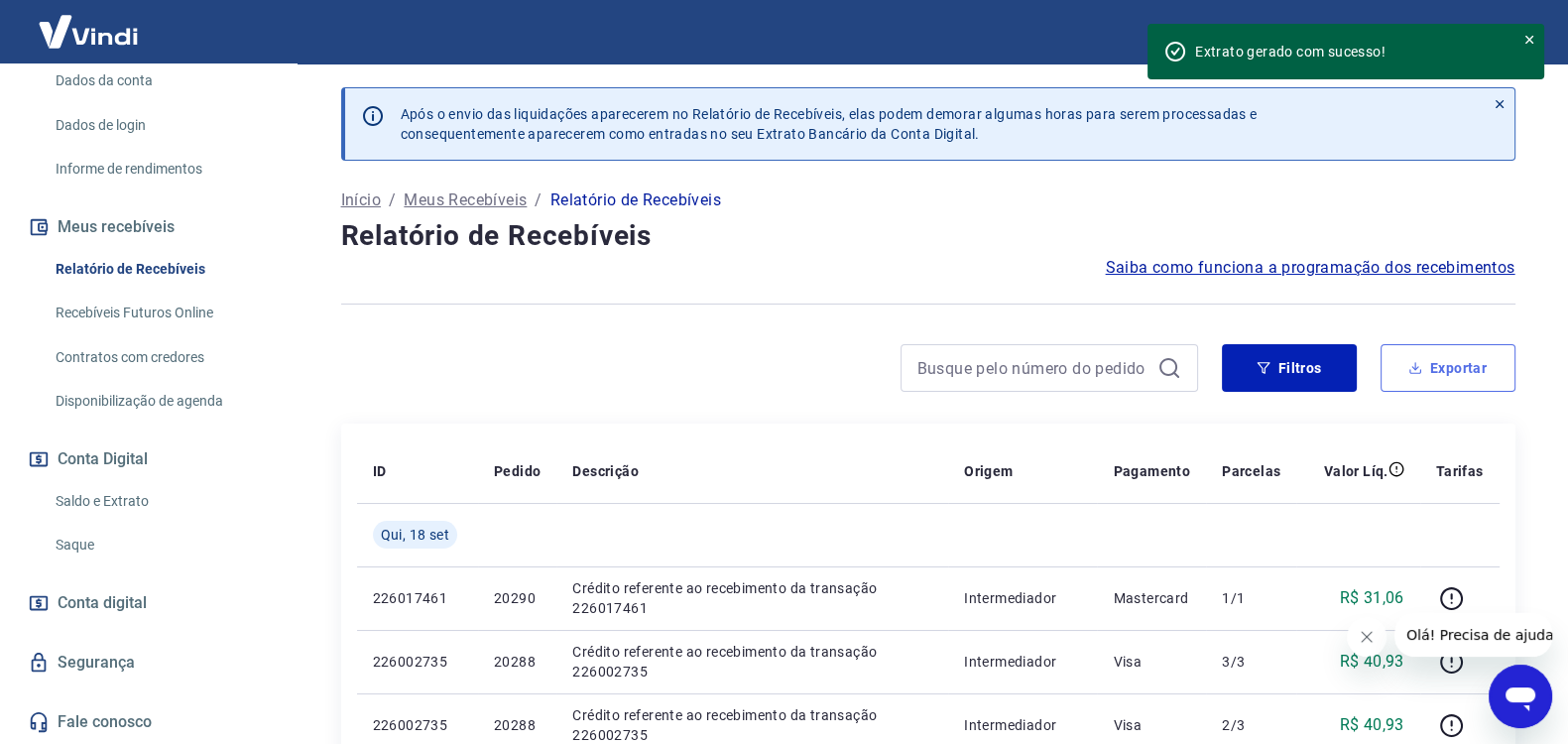
click at [1462, 368] on button "Exportar" at bounding box center [1448, 368] width 135 height 48
type input "[DATE]"
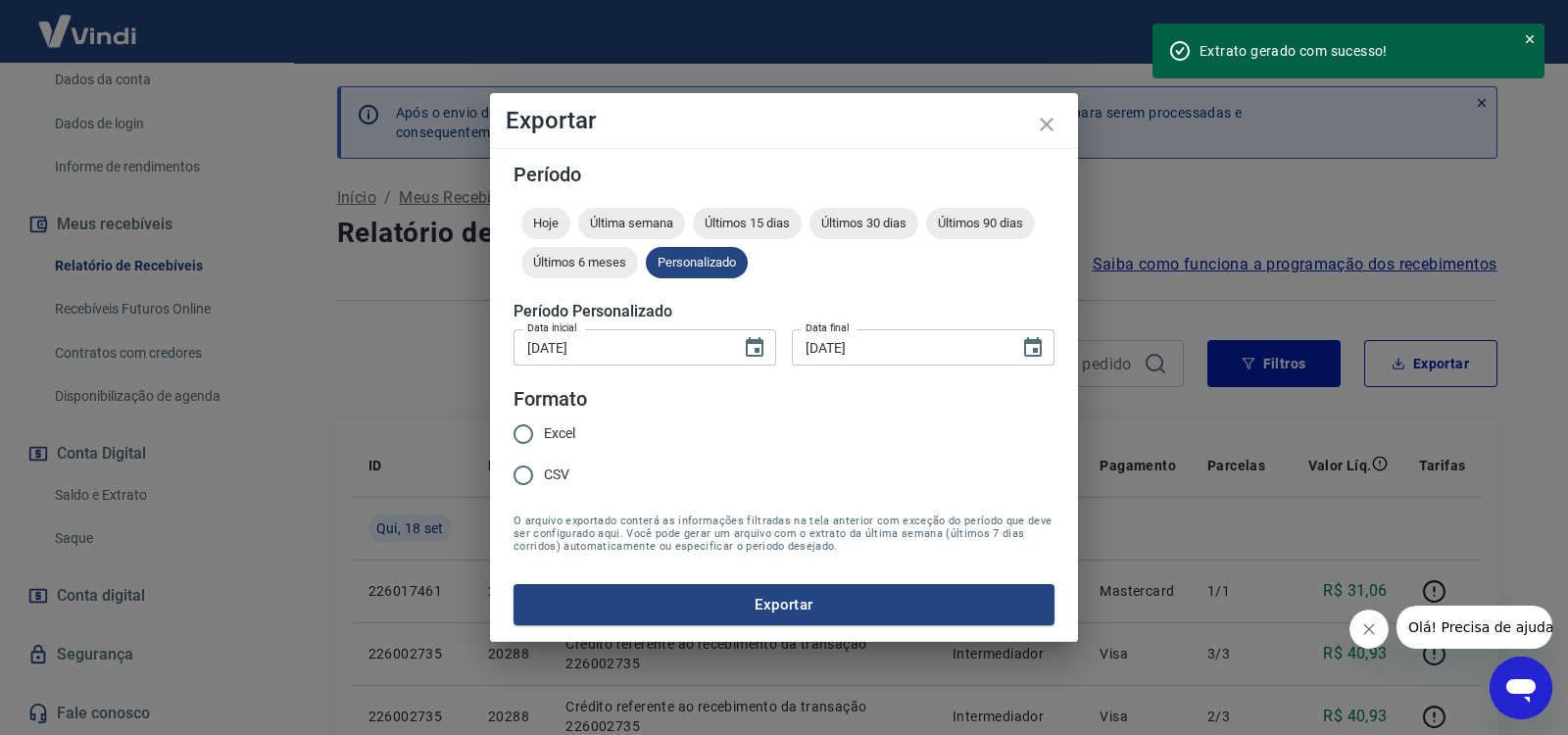
click at [553, 475] on span "CSV" at bounding box center [556, 475] width 26 height 21
click at [543, 475] on input "CSV" at bounding box center [524, 476] width 41 height 41
radio input "true"
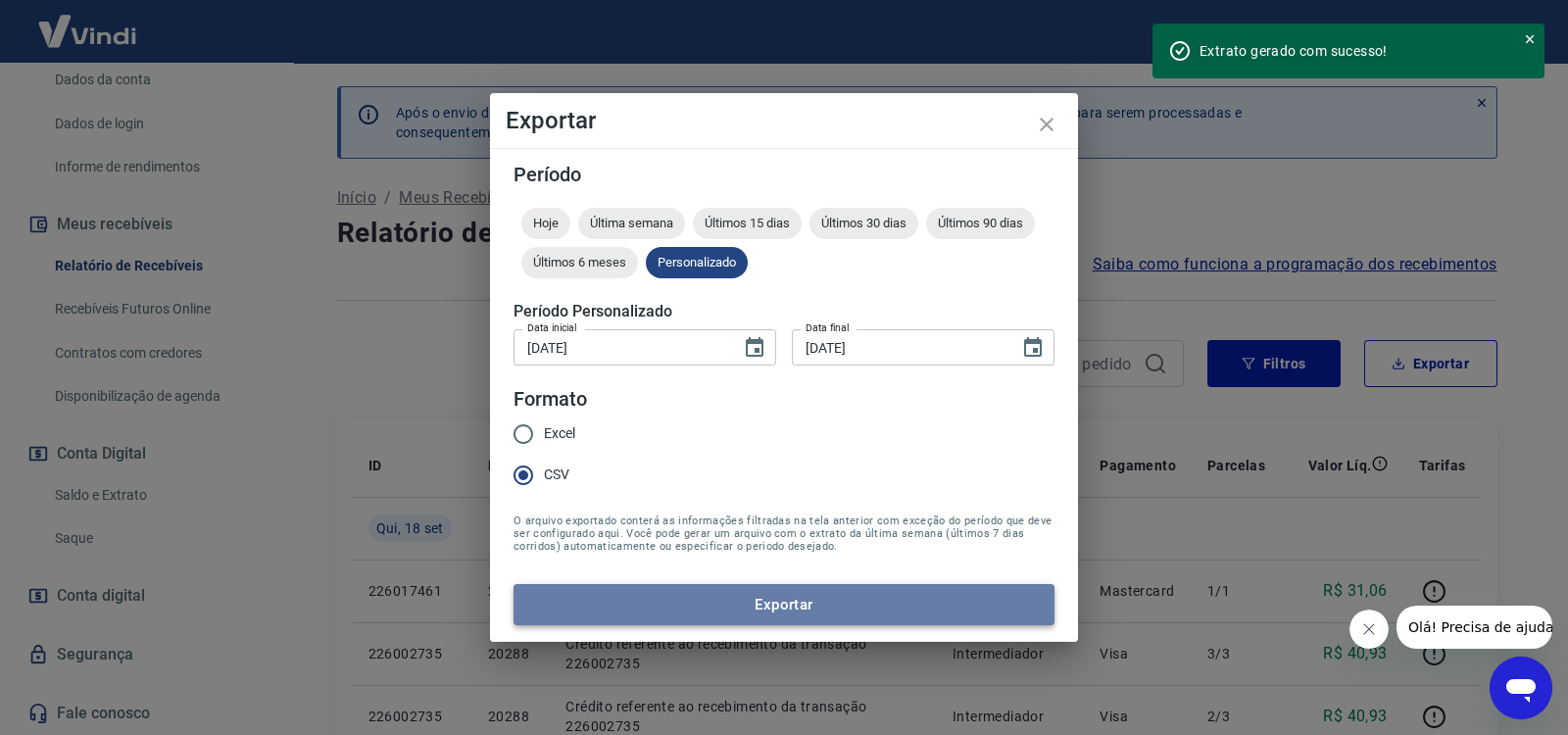
click at [743, 607] on button "Exportar" at bounding box center [784, 604] width 540 height 41
